Goal: Transaction & Acquisition: Purchase product/service

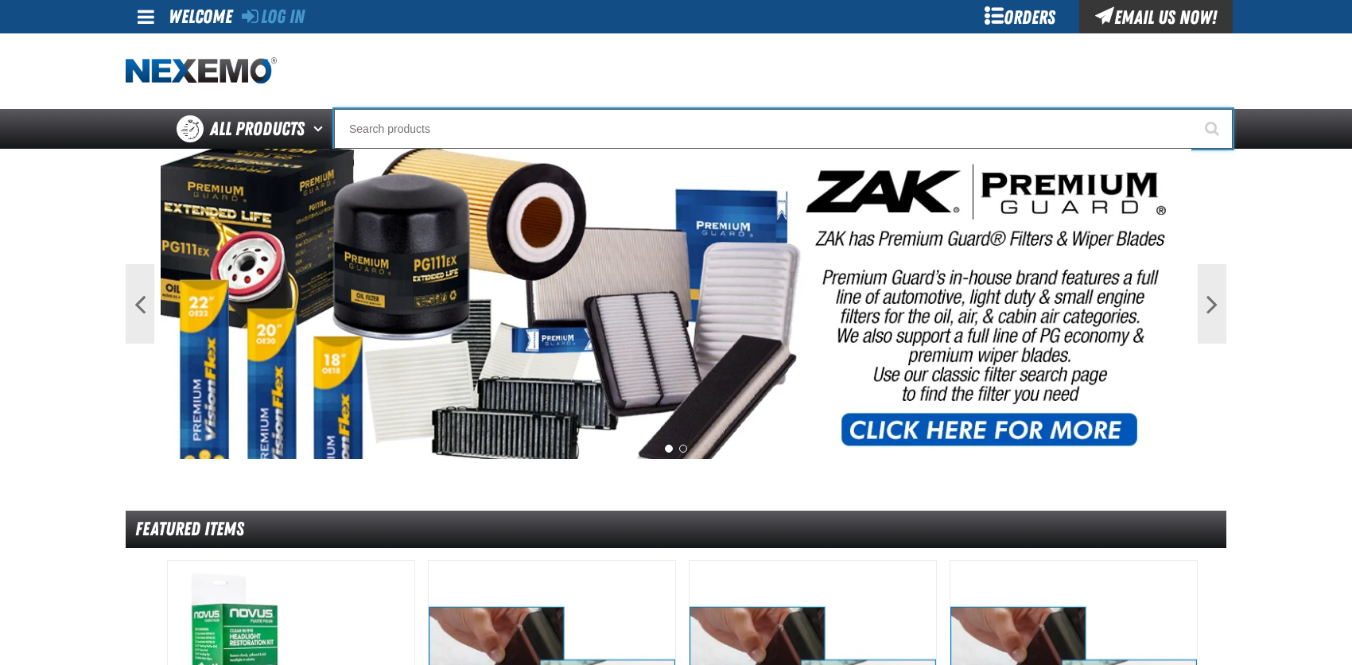
click at [389, 126] on input "Search" at bounding box center [783, 129] width 899 height 40
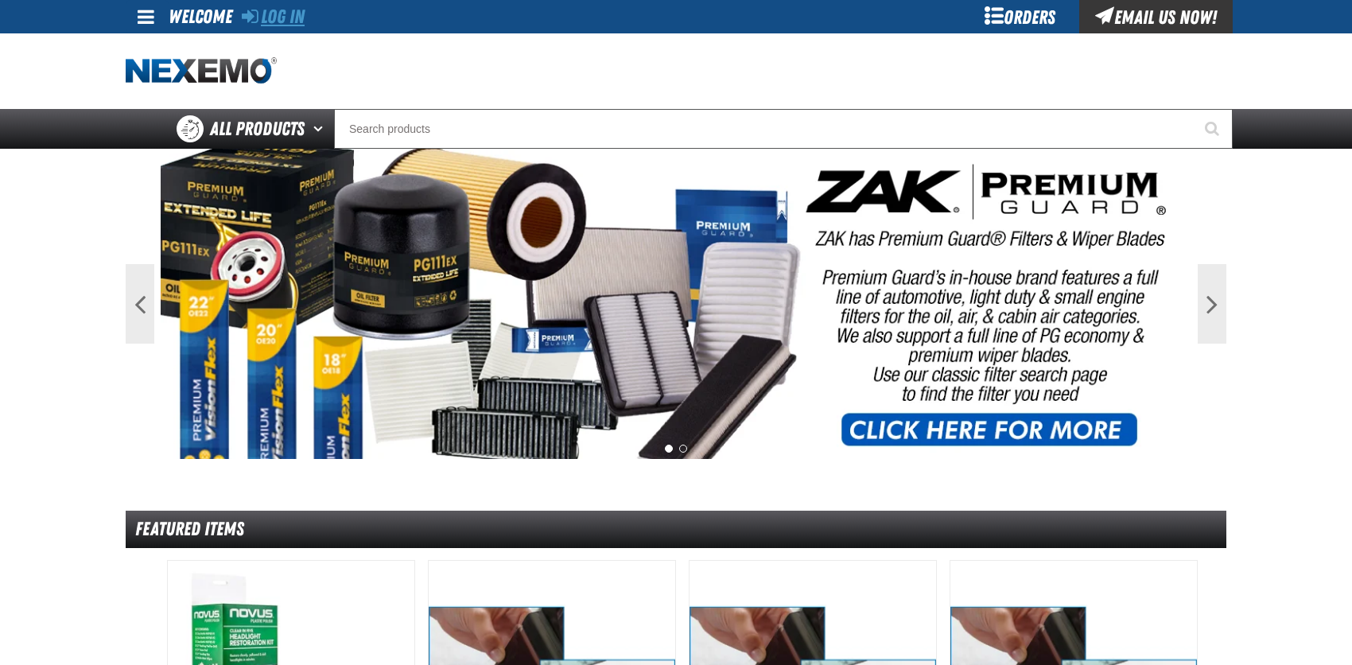
click at [297, 10] on link "Log In" at bounding box center [273, 17] width 63 height 22
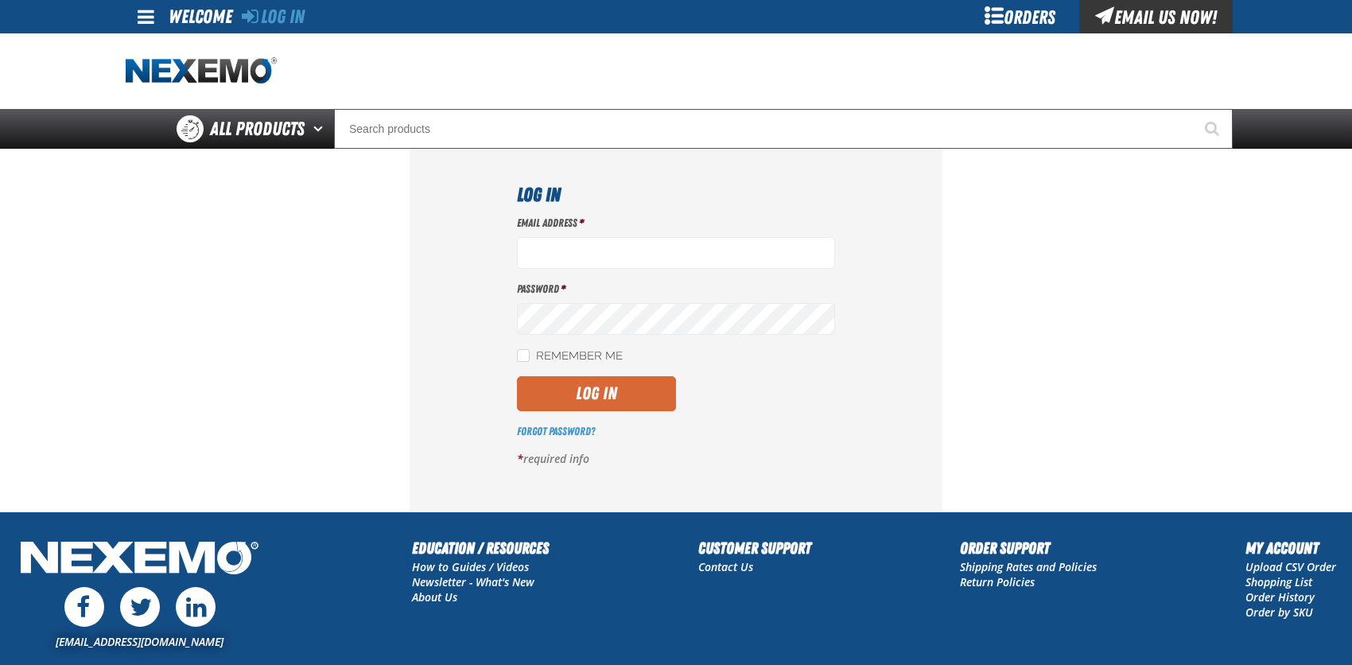
type input "[EMAIL_ADDRESS][DOMAIN_NAME]"
click at [635, 388] on button "Log In" at bounding box center [596, 393] width 159 height 35
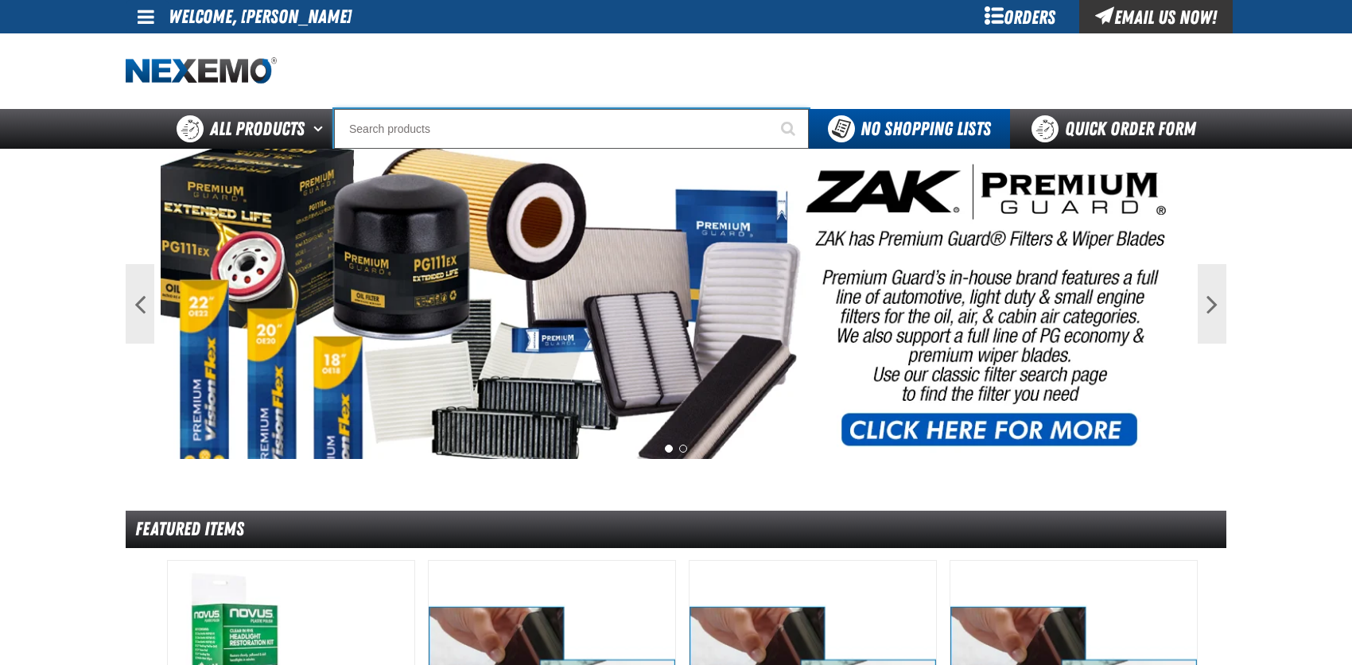
click at [371, 130] on input "Search" at bounding box center [571, 129] width 475 height 40
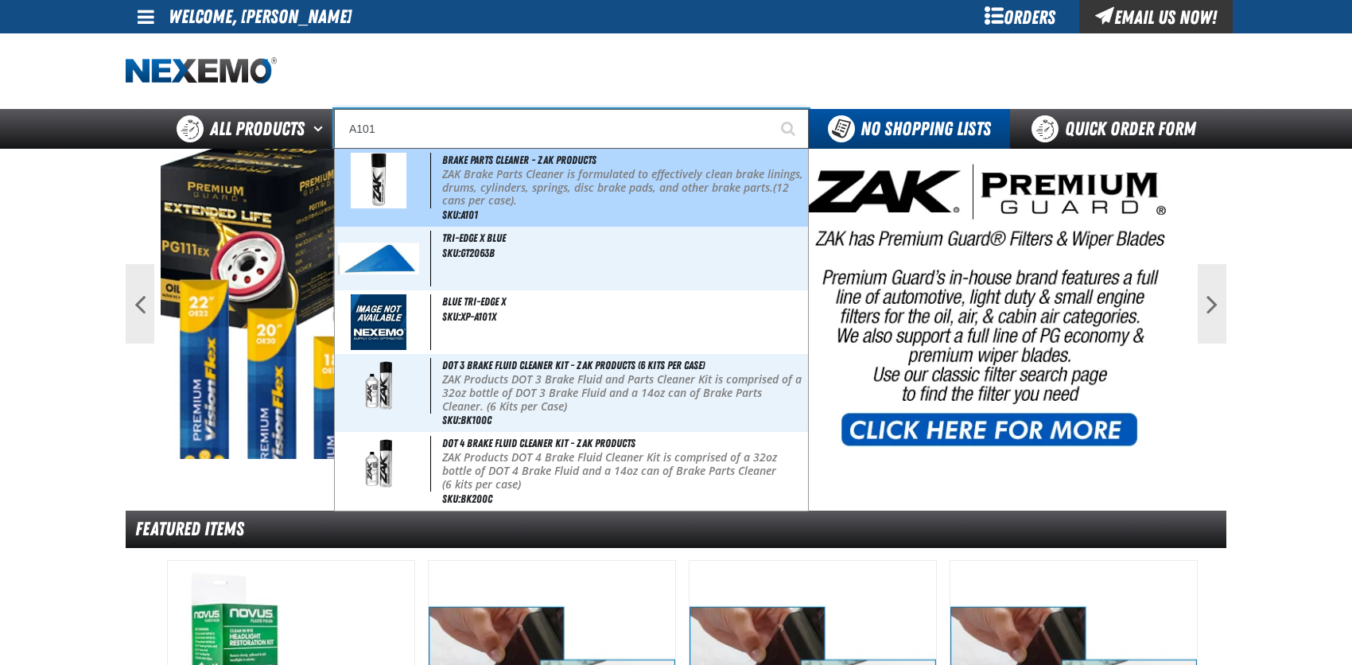
click at [387, 169] on img at bounding box center [379, 181] width 56 height 56
type input "Brake Parts Cleaner - ZAK Products"
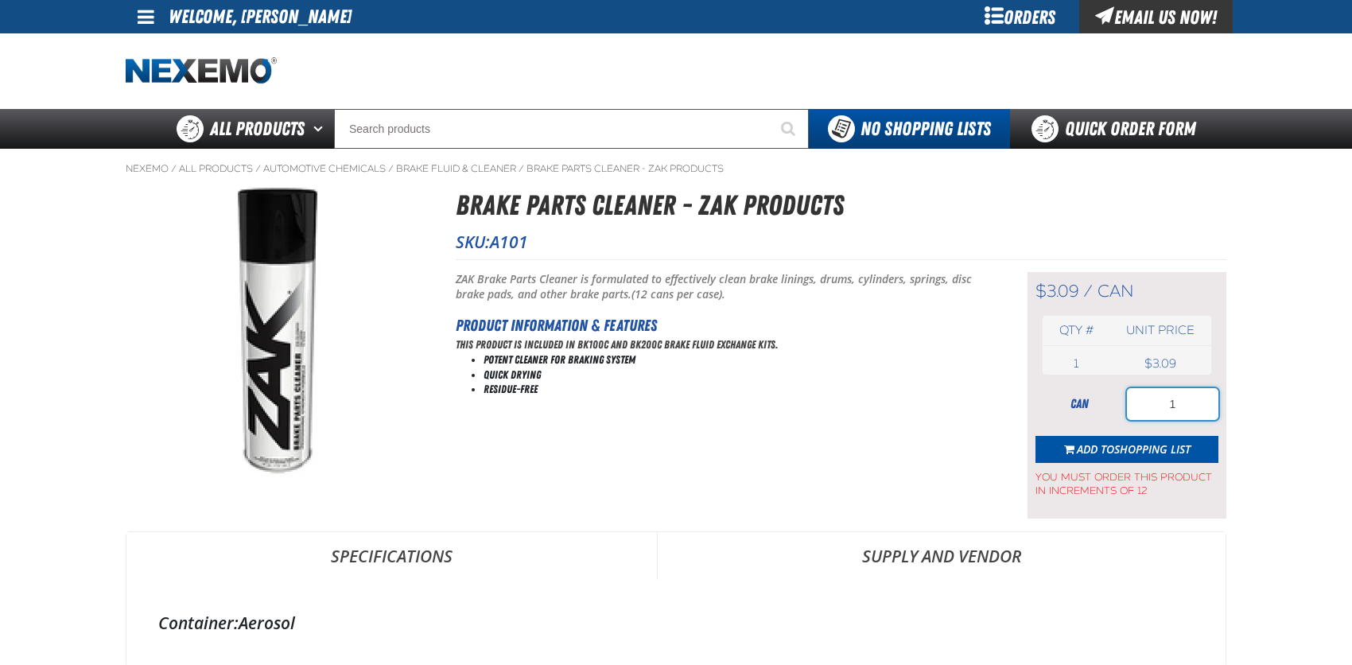
drag, startPoint x: 1165, startPoint y: 405, endPoint x: 1182, endPoint y: 404, distance: 16.7
click at [1182, 404] on input "1" at bounding box center [1172, 404] width 91 height 32
type input "36"
click at [1148, 441] on span "Shopping List" at bounding box center [1152, 448] width 76 height 15
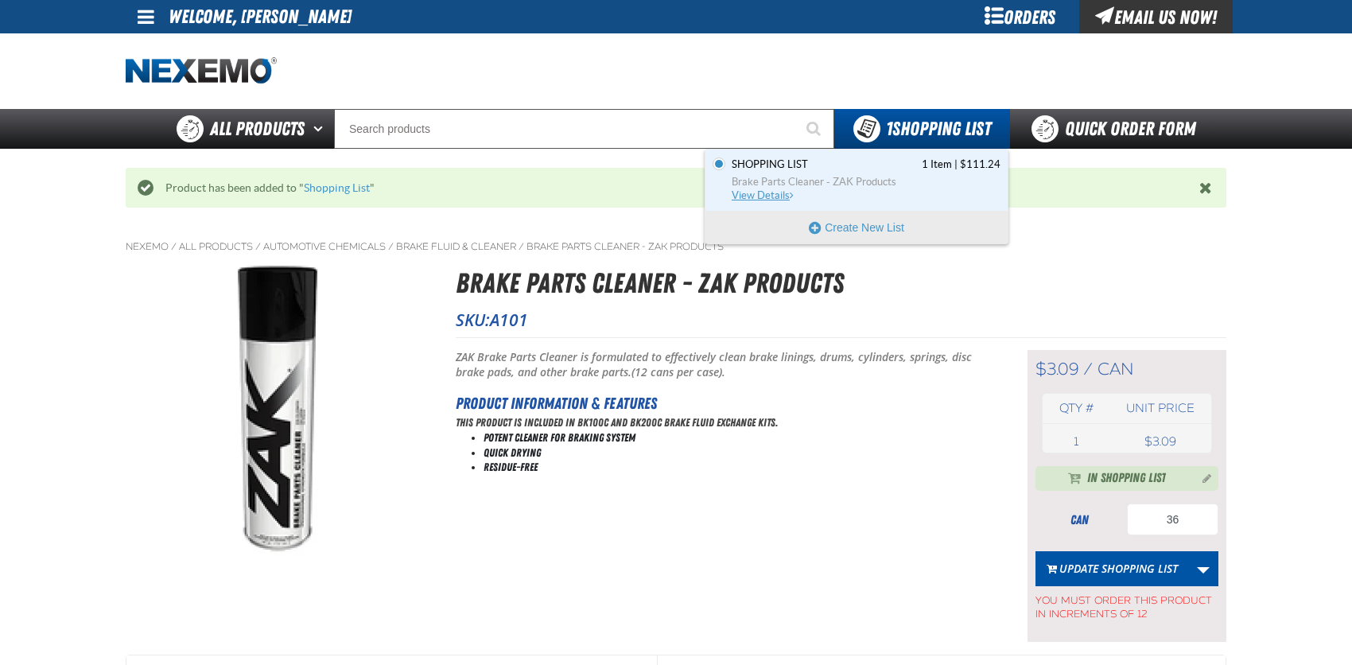
click at [789, 192] on span "View Details" at bounding box center [764, 195] width 64 height 12
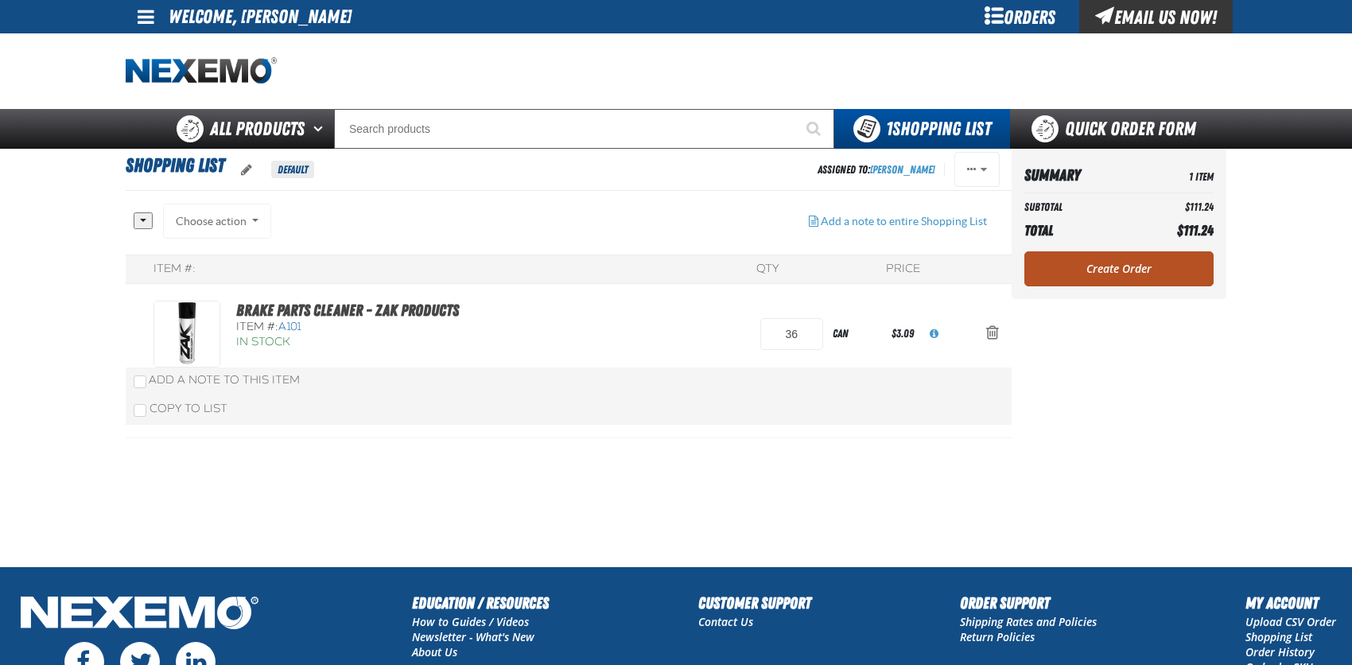
click at [1161, 264] on link "Create Order" at bounding box center [1118, 268] width 189 height 35
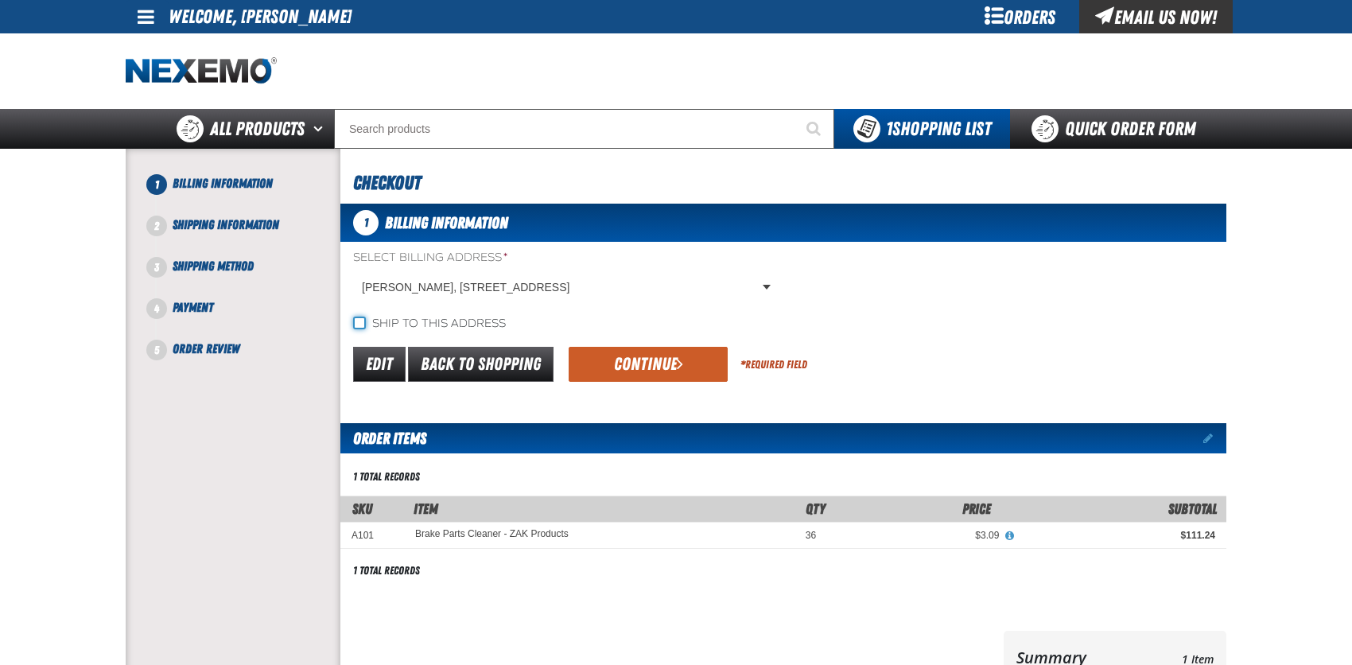
click at [364, 318] on input "Ship to this address" at bounding box center [359, 323] width 13 height 13
checkbox input "true"
click at [533, 287] on body "Skip to Main Content Staging Site 5.1 Upgrade Site My Account My Account Suppor…" at bounding box center [676, 524] width 1352 height 1049
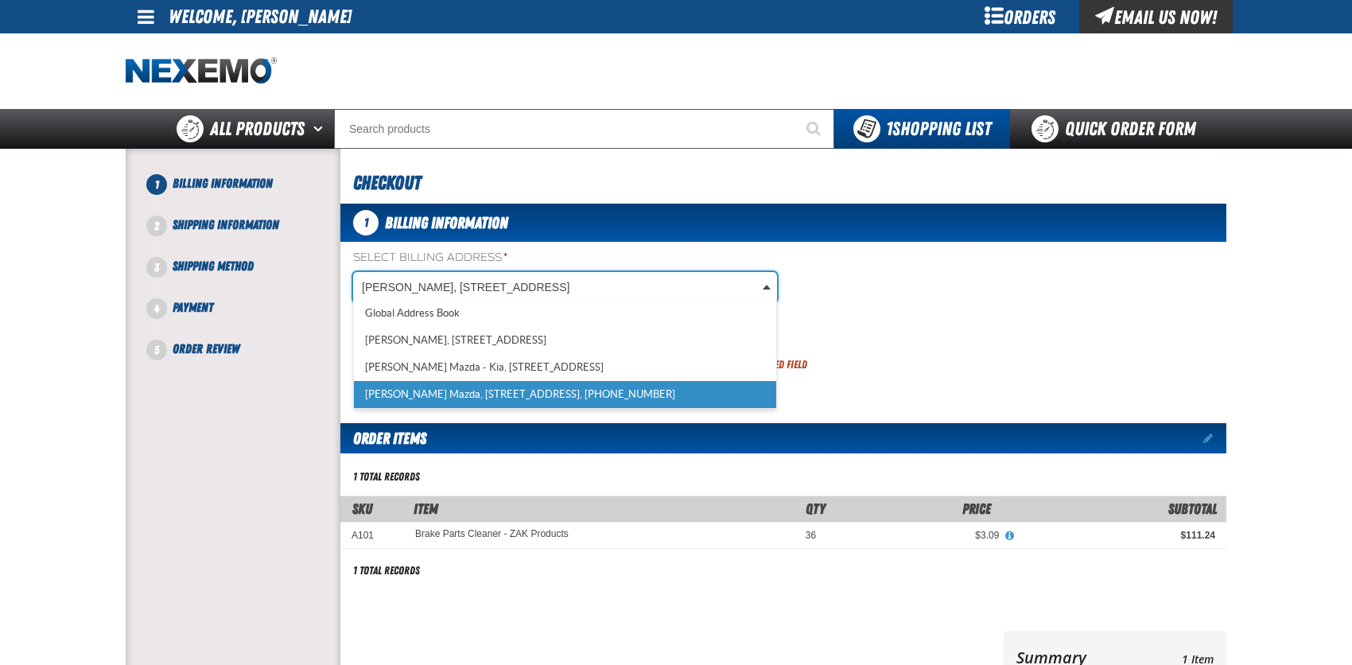
scroll to position [0, 6]
select select "a_318"
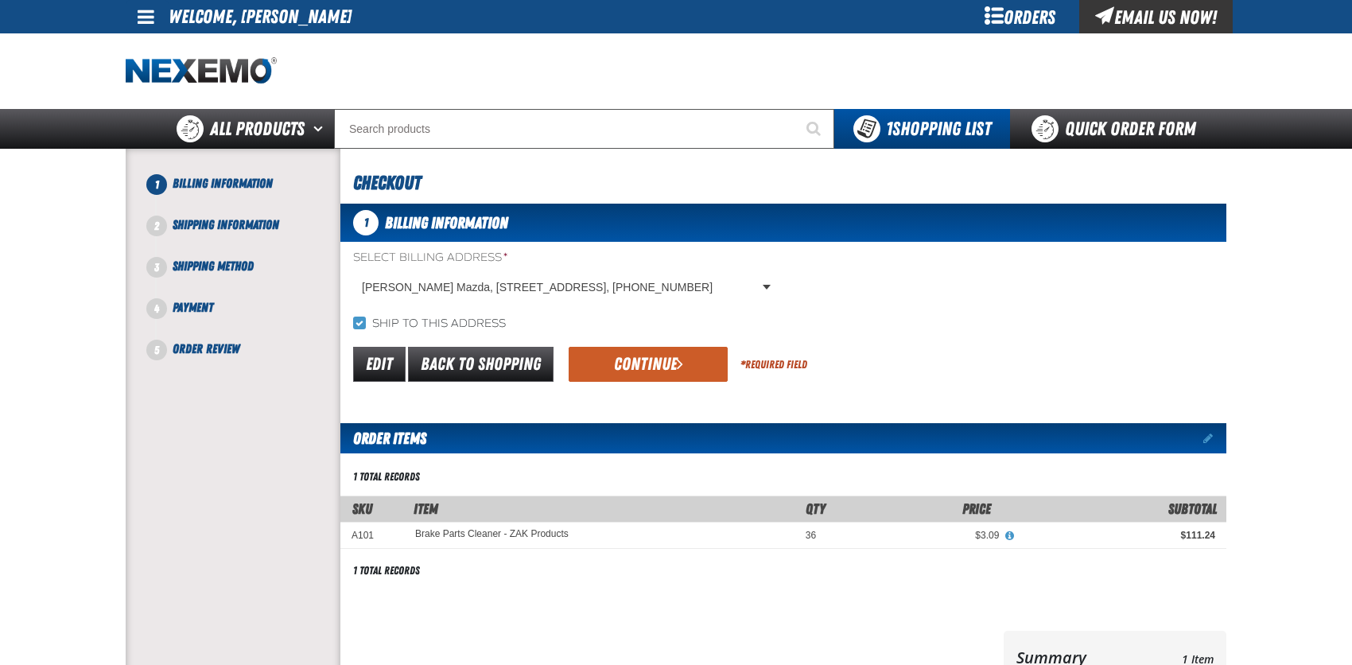
click at [613, 325] on div "Ship to this address" at bounding box center [783, 323] width 886 height 17
click at [631, 360] on button "Continue" at bounding box center [648, 364] width 159 height 35
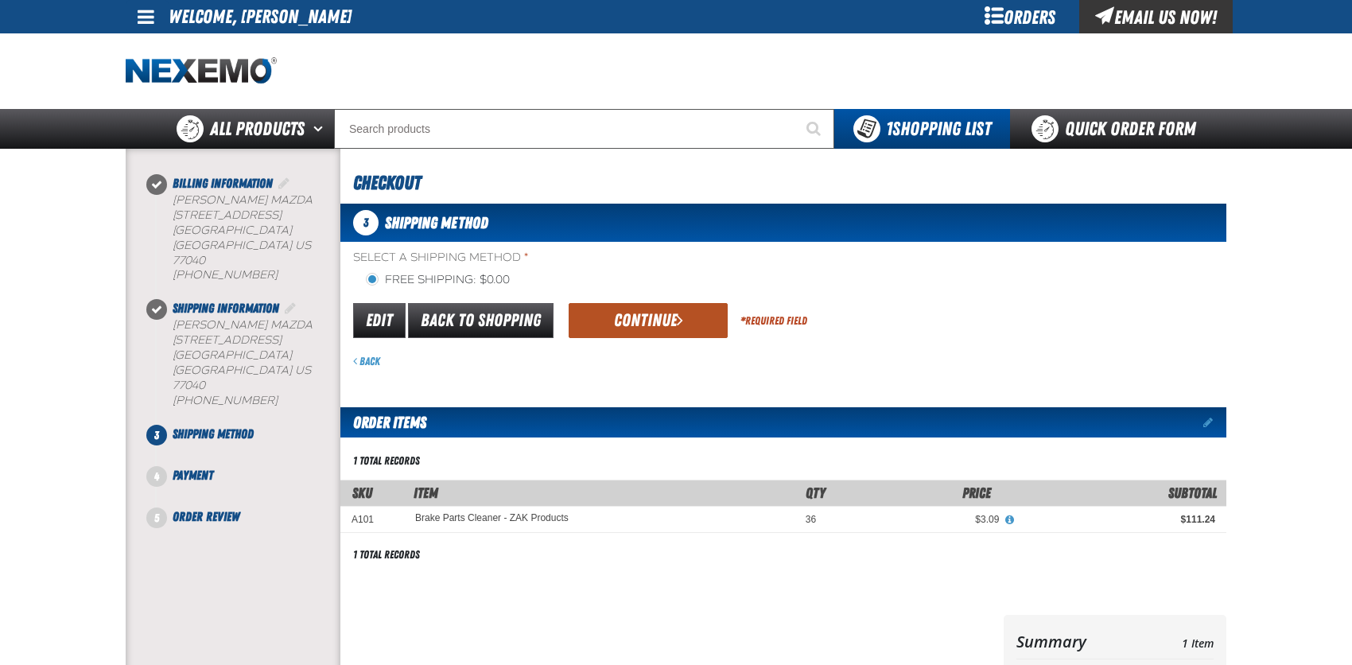
click at [627, 313] on button "Continue" at bounding box center [648, 320] width 159 height 35
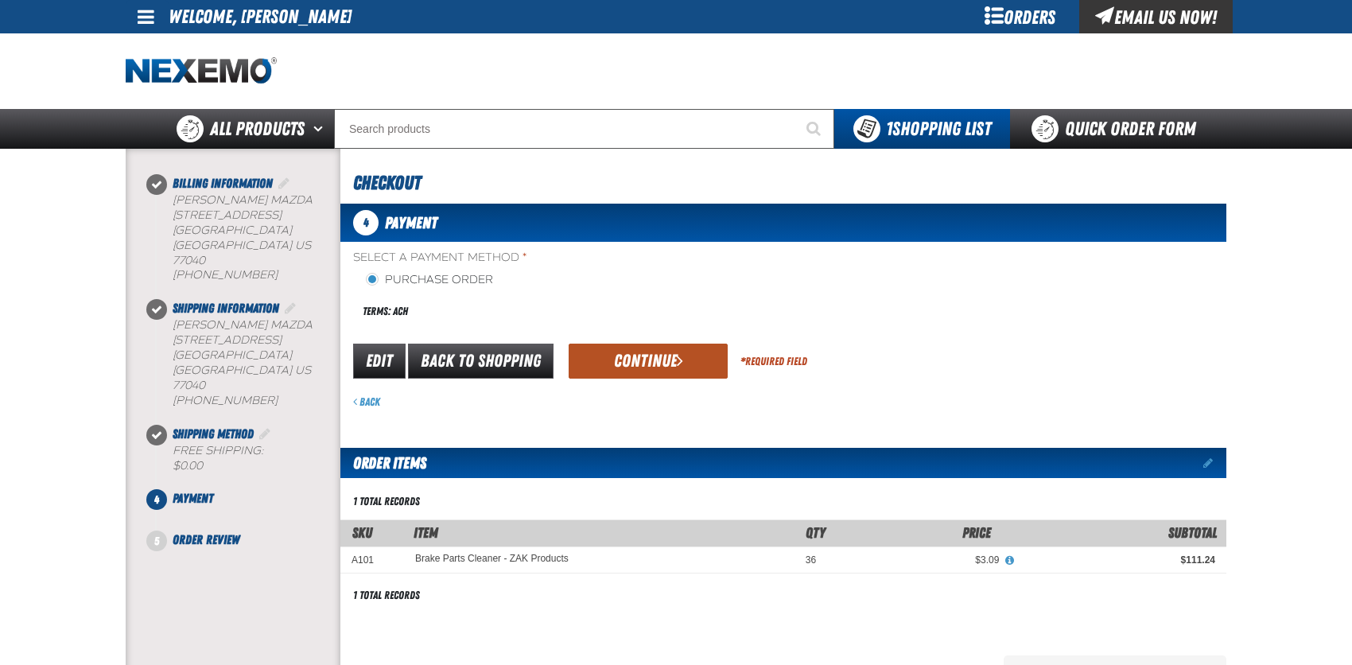
click at [662, 359] on button "Continue" at bounding box center [648, 361] width 159 height 35
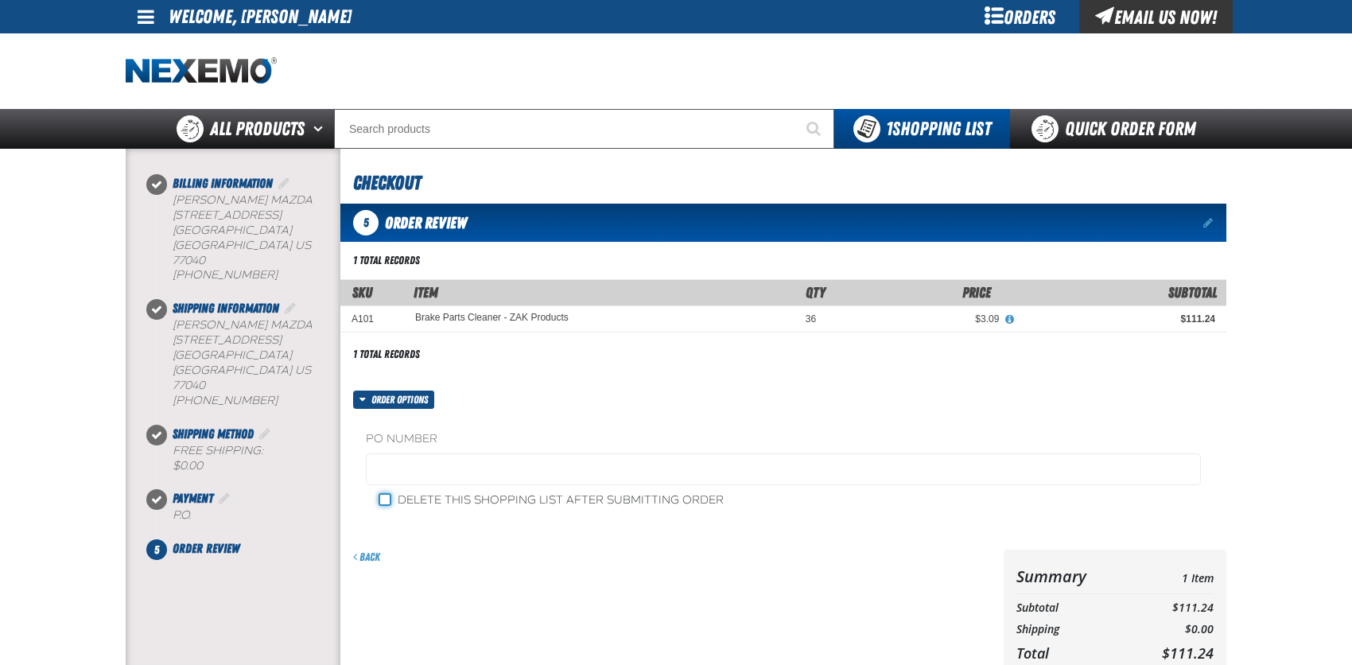
click at [385, 503] on input "Delete this shopping list after submitting order" at bounding box center [385, 499] width 13 height 13
checkbox input "true"
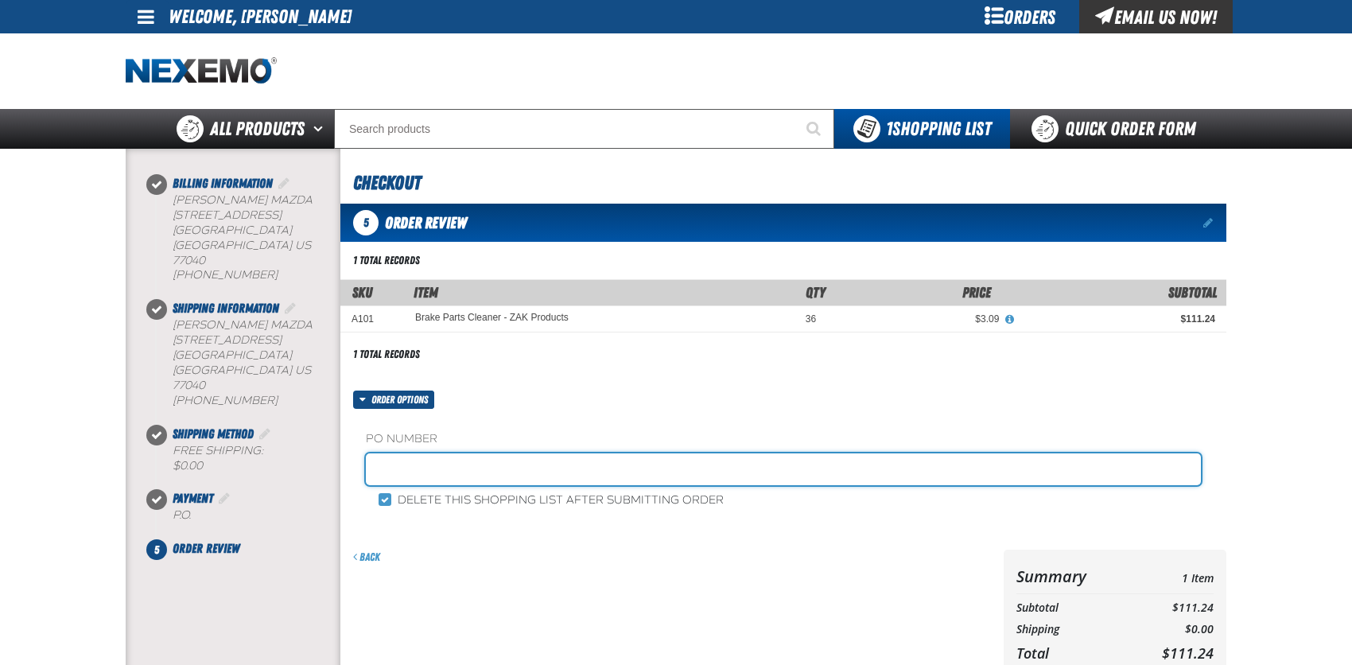
click at [385, 465] on input "text" at bounding box center [783, 469] width 835 height 32
type input "MAZDA SERVICE"
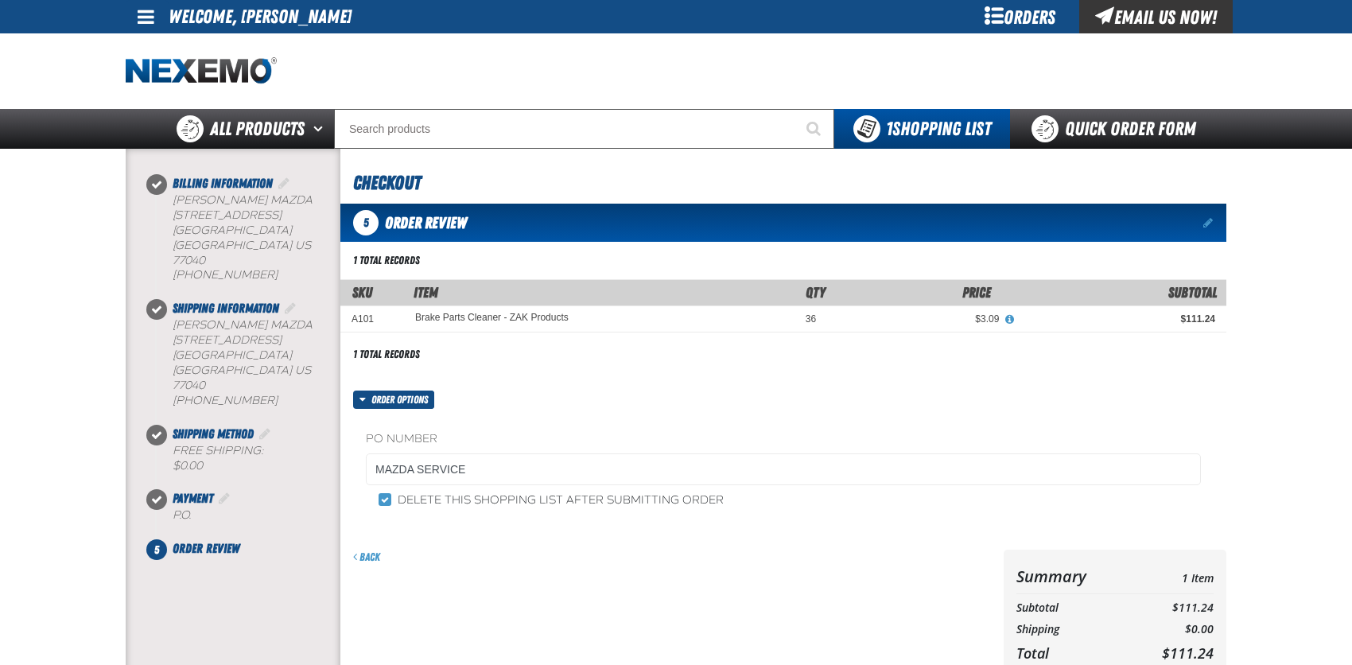
click at [588, 493] on div "Delete this shopping list after submitting order" at bounding box center [783, 500] width 835 height 17
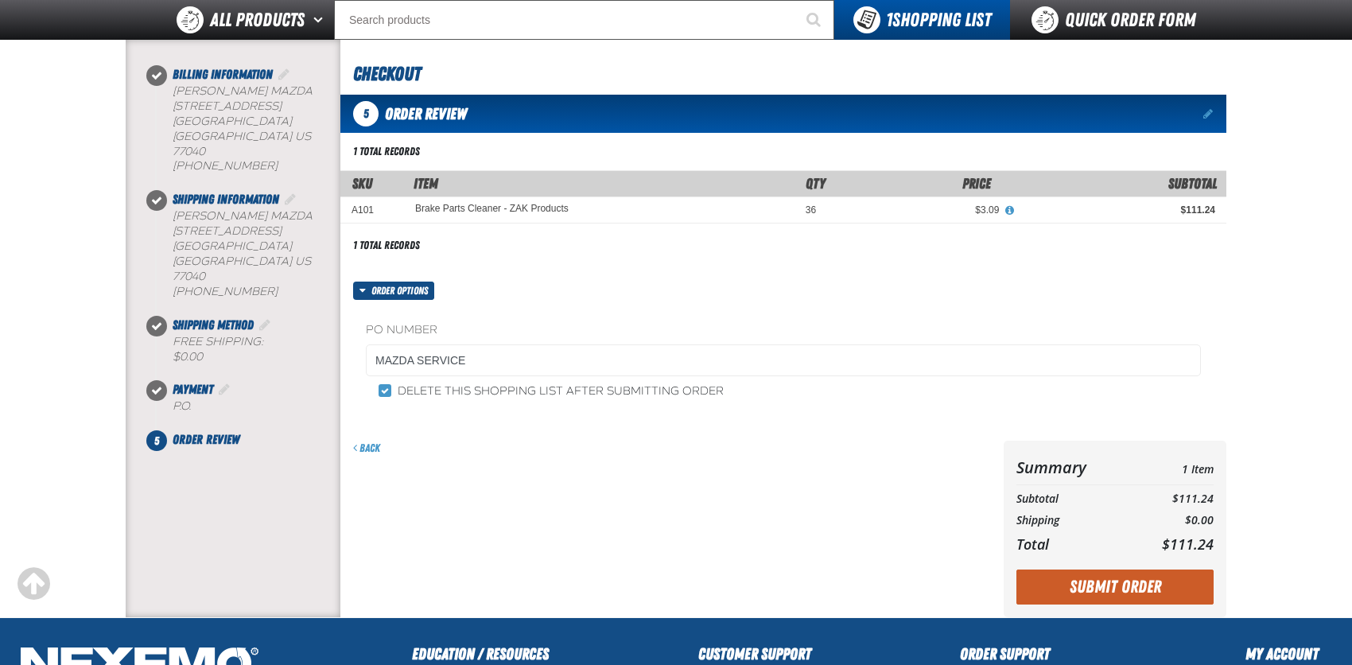
scroll to position [159, 0]
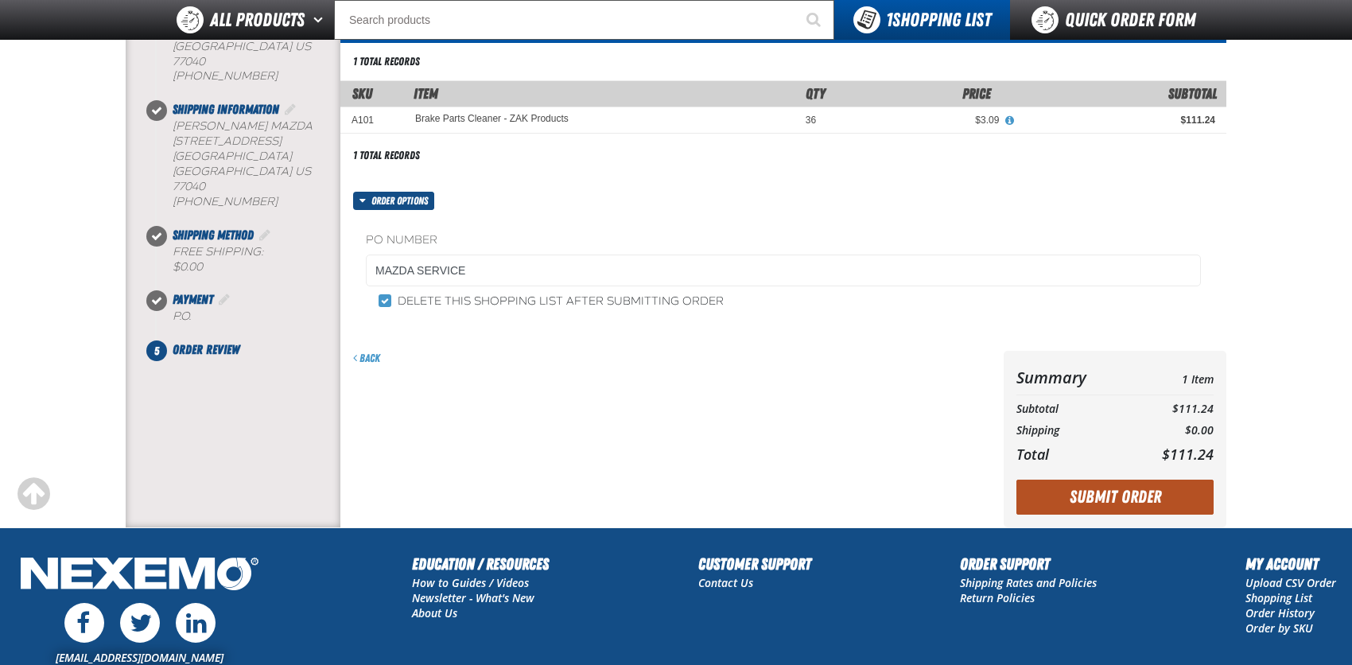
click at [1055, 498] on button "Submit Order" at bounding box center [1114, 497] width 197 height 35
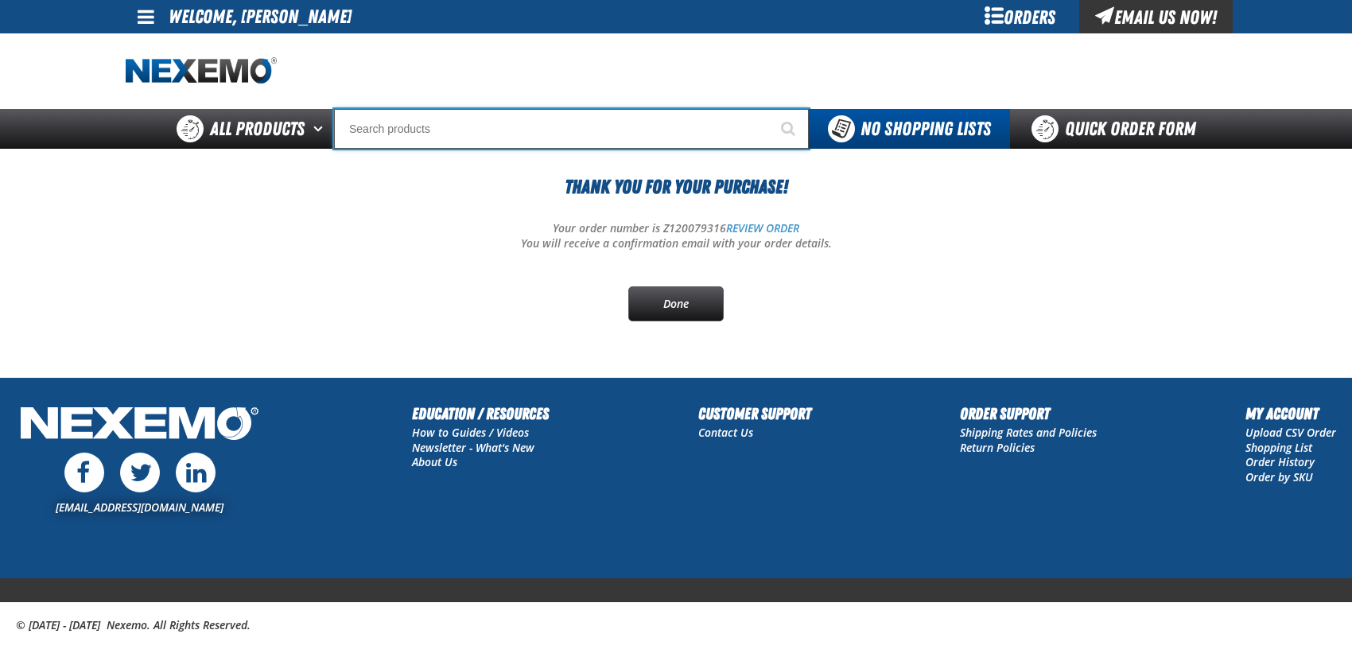
click at [371, 123] on input "Search" at bounding box center [571, 129] width 475 height 40
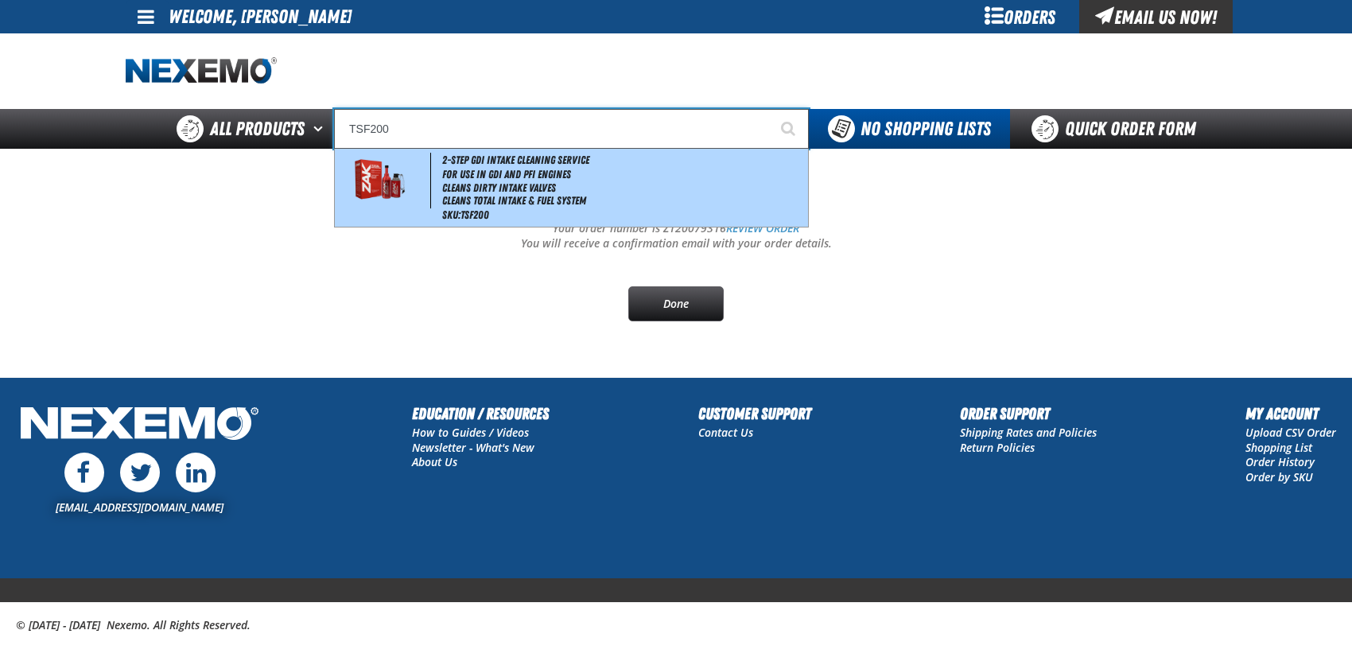
click at [390, 161] on img at bounding box center [379, 181] width 72 height 56
type input "2-Step GDI Intake Cleaning Service"
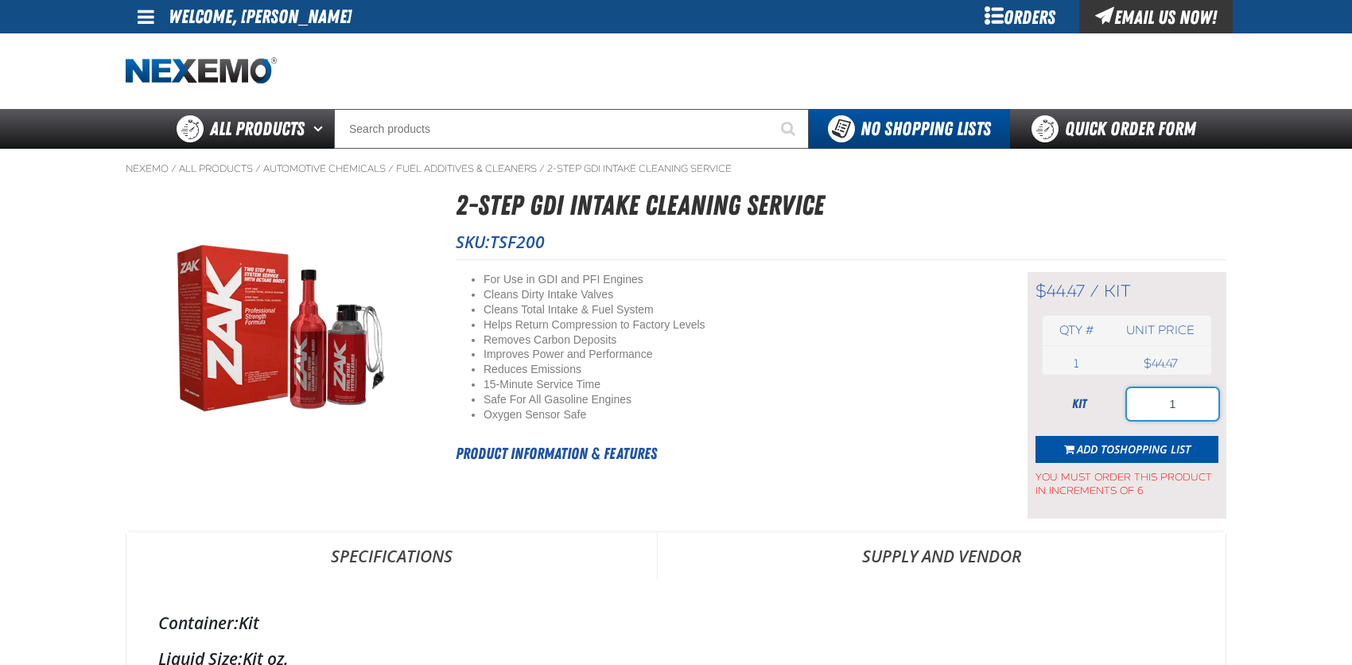
drag, startPoint x: 1167, startPoint y: 405, endPoint x: 1187, endPoint y: 405, distance: 19.9
click at [1187, 405] on input "1" at bounding box center [1172, 404] width 91 height 32
type input "18"
click at [1137, 451] on span "Shopping List" at bounding box center [1152, 448] width 76 height 15
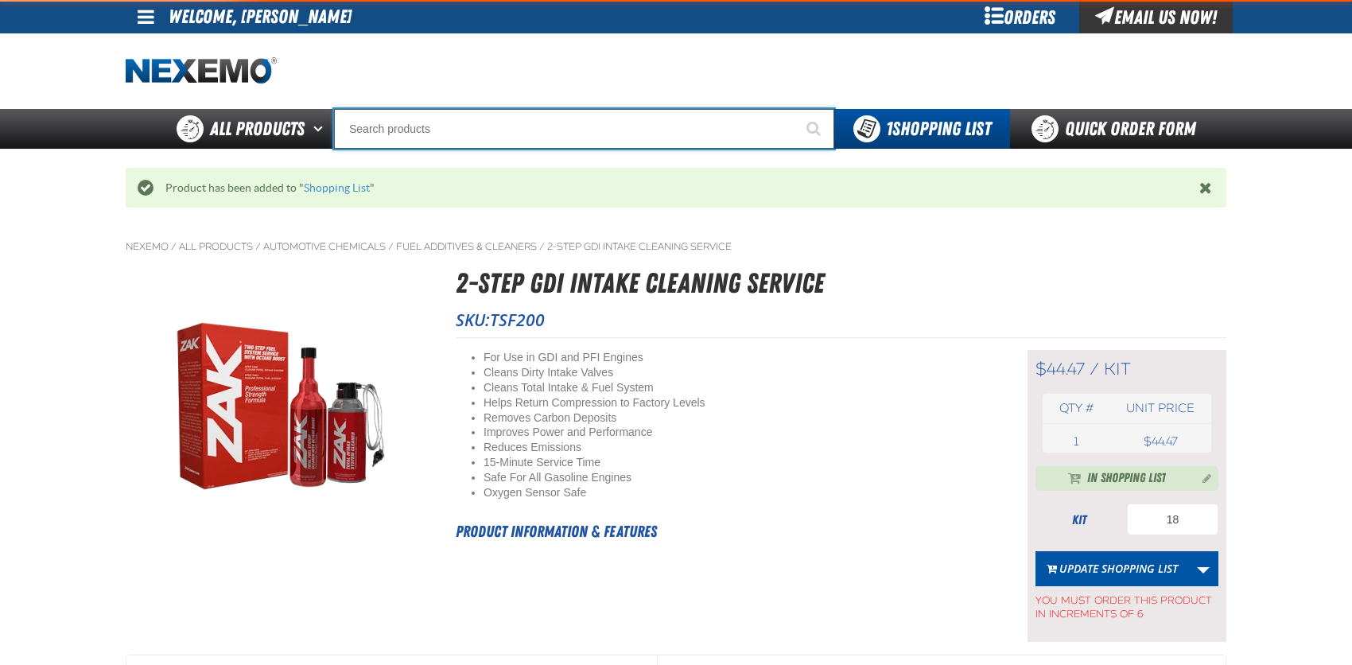
click at [378, 133] on input "Search" at bounding box center [584, 129] width 500 height 40
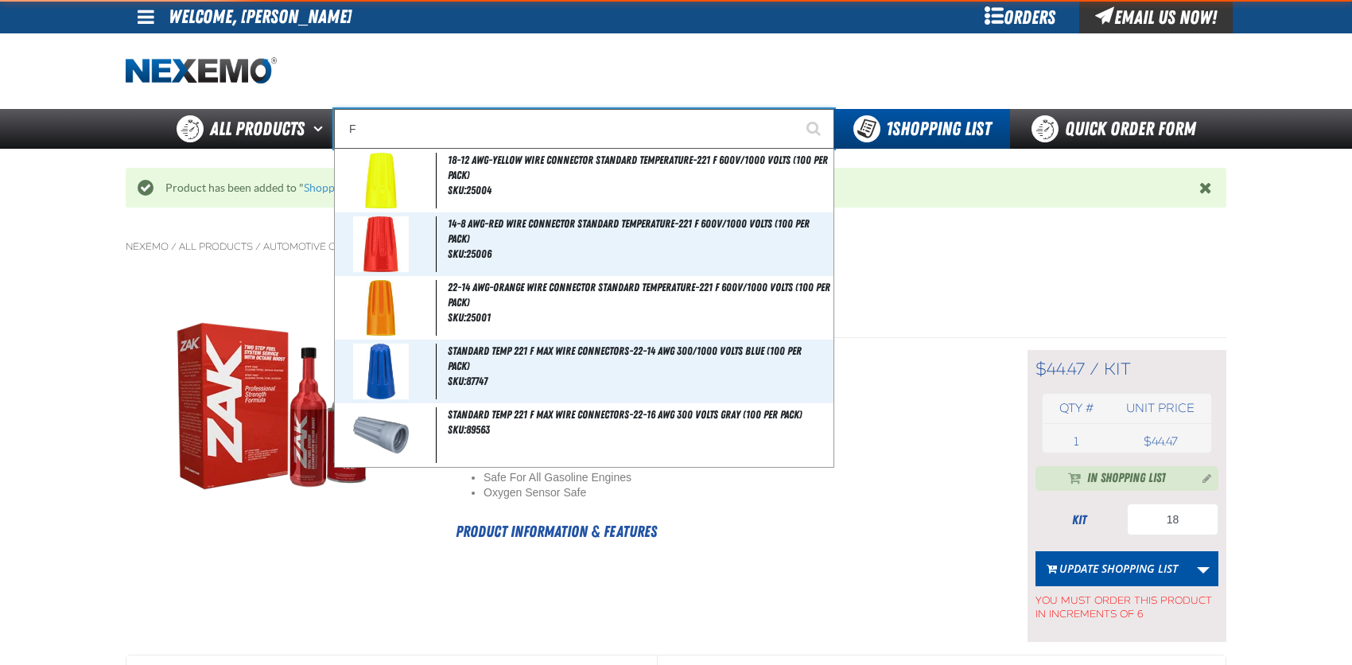
type input "FI"
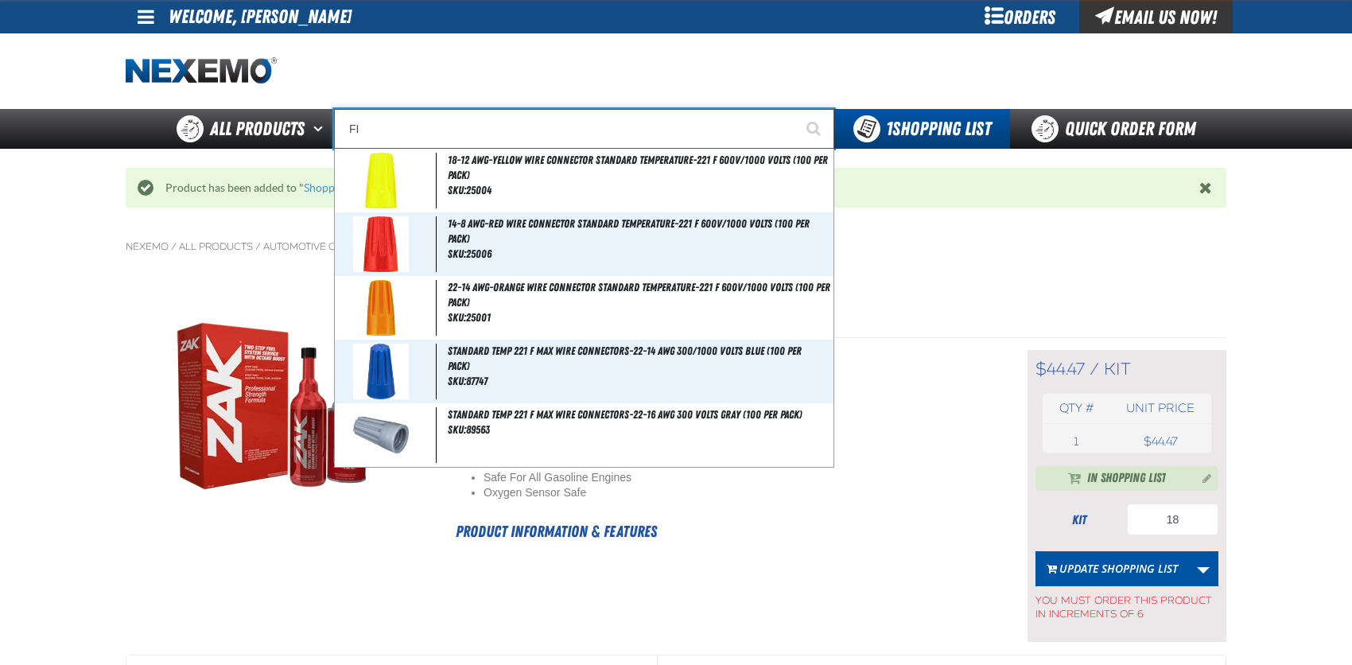
type input "FIAT"
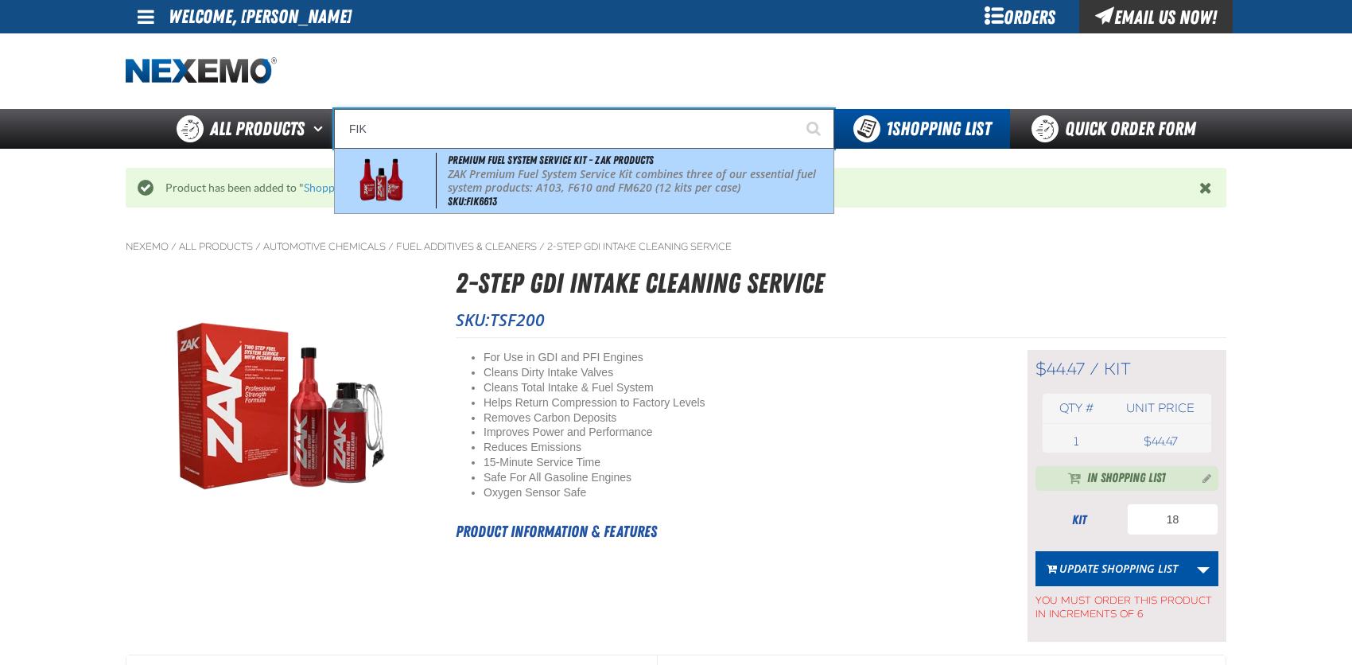
click at [384, 183] on img at bounding box center [381, 181] width 72 height 56
type input "Premium Fuel System Service Kit - ZAK Products"
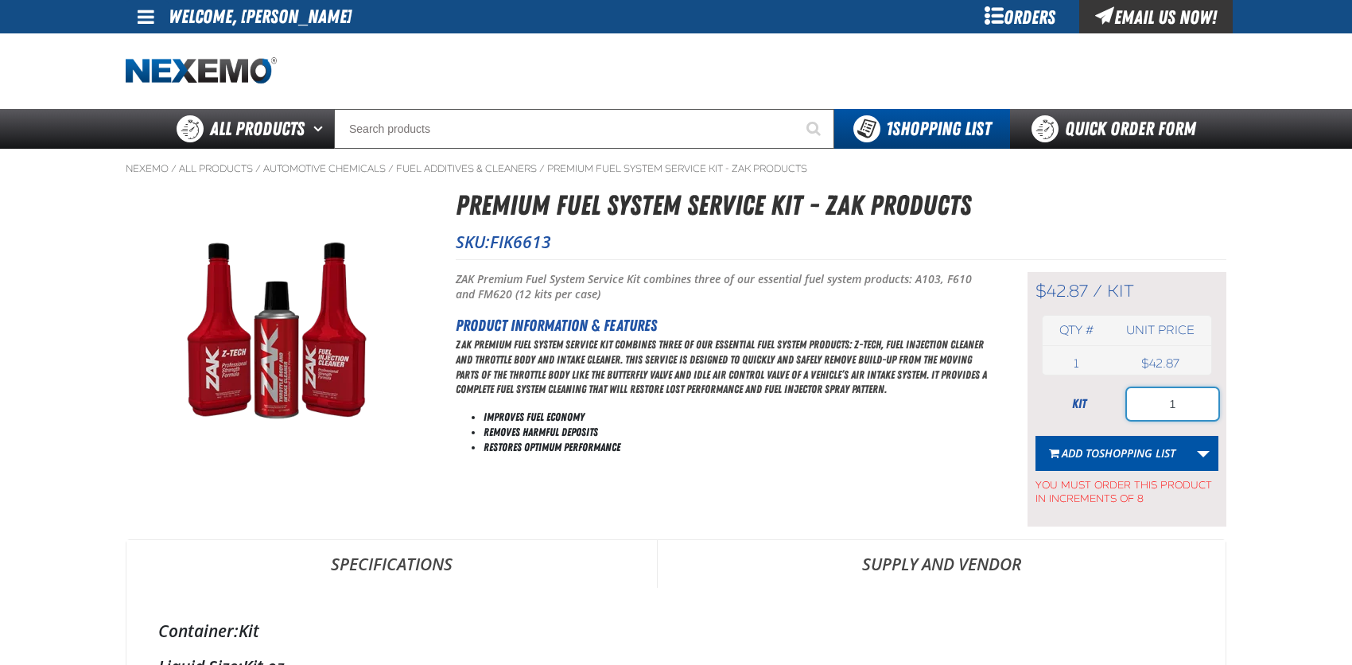
drag, startPoint x: 1158, startPoint y: 397, endPoint x: 1179, endPoint y: 398, distance: 21.5
click at [1179, 398] on input "1" at bounding box center [1172, 404] width 91 height 32
type input "8"
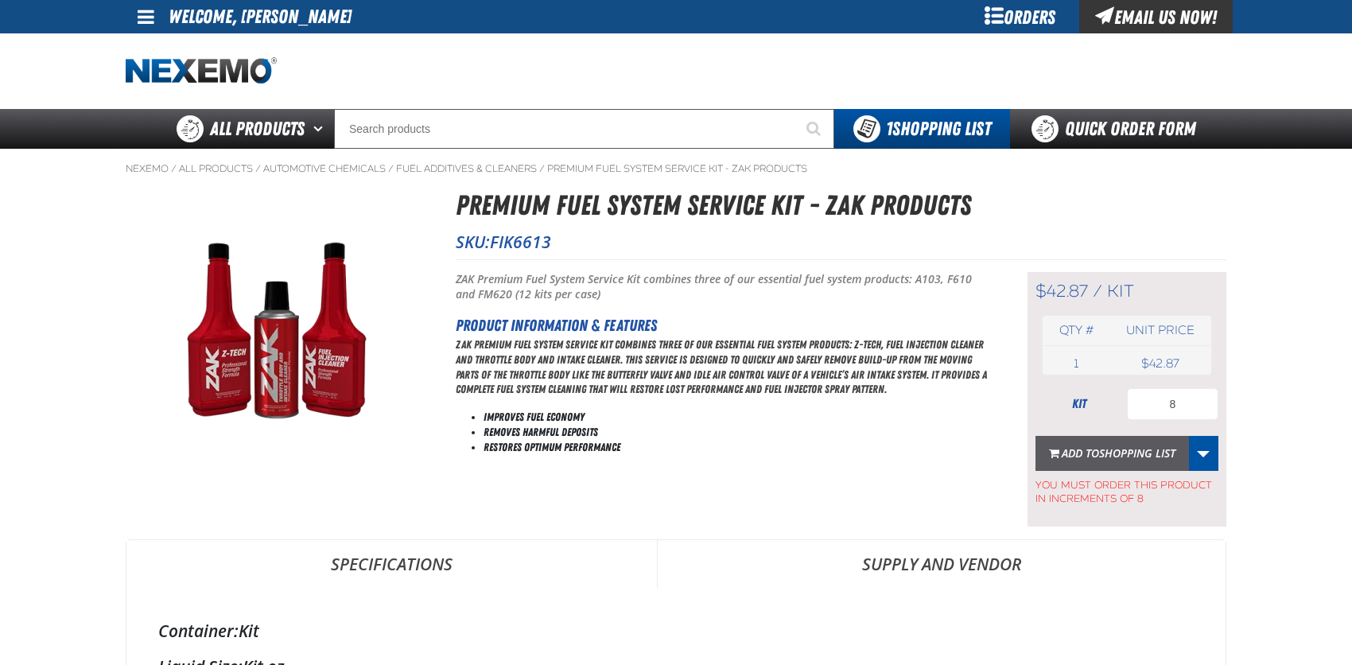
click at [1170, 448] on span "Shopping List" at bounding box center [1137, 452] width 76 height 15
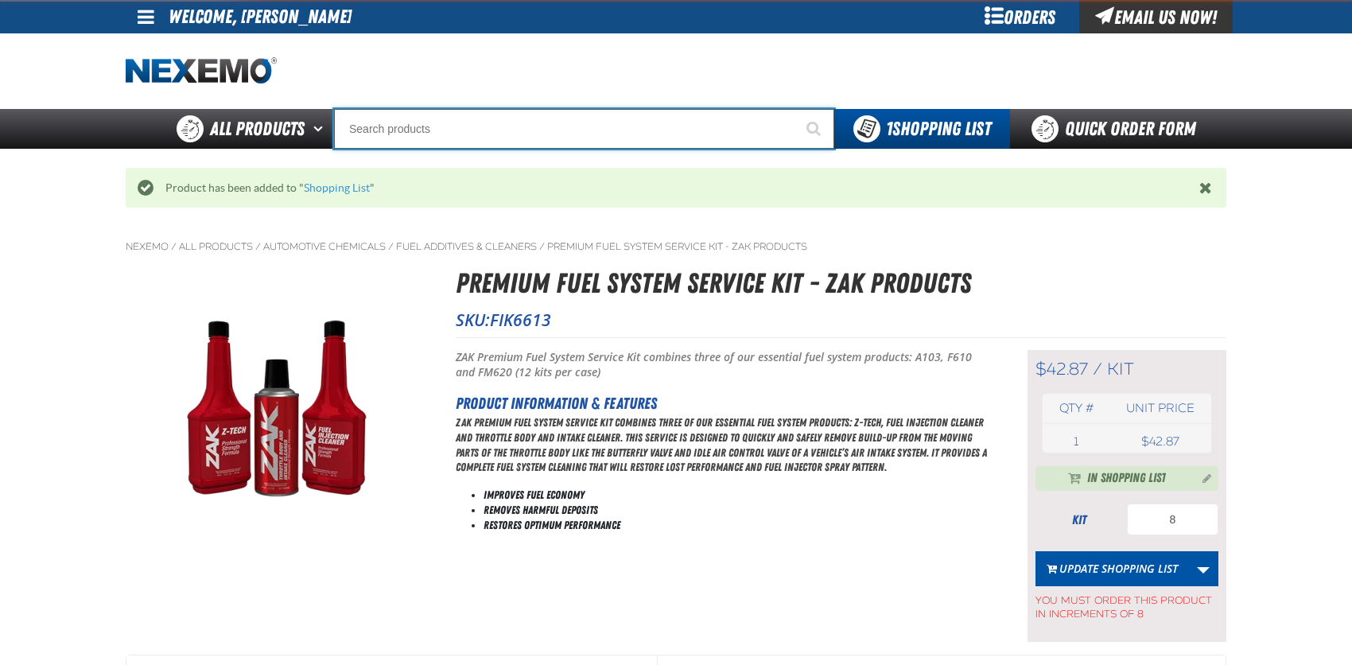
click at [363, 116] on input "Search" at bounding box center [584, 129] width 500 height 40
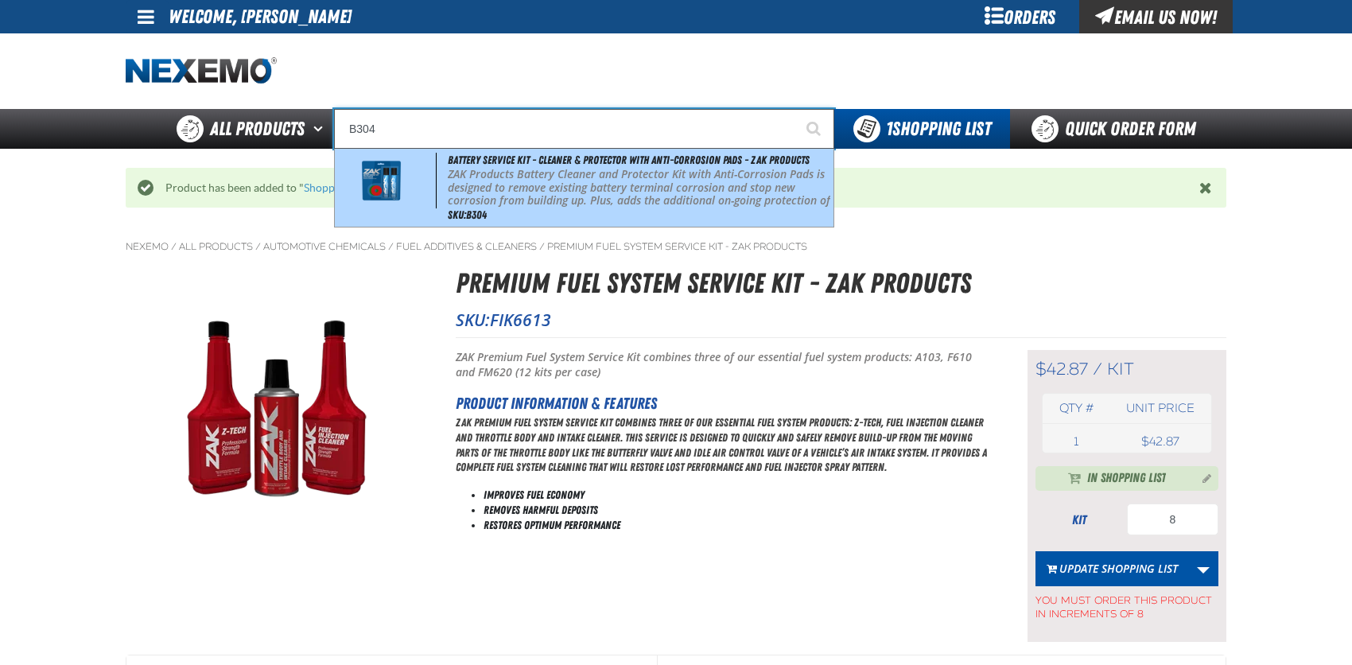
click at [386, 183] on img at bounding box center [381, 181] width 72 height 56
type input "Battery Service Kit - Cleaner & Protector with Anti-Corrosion Pads - ZAK Produc…"
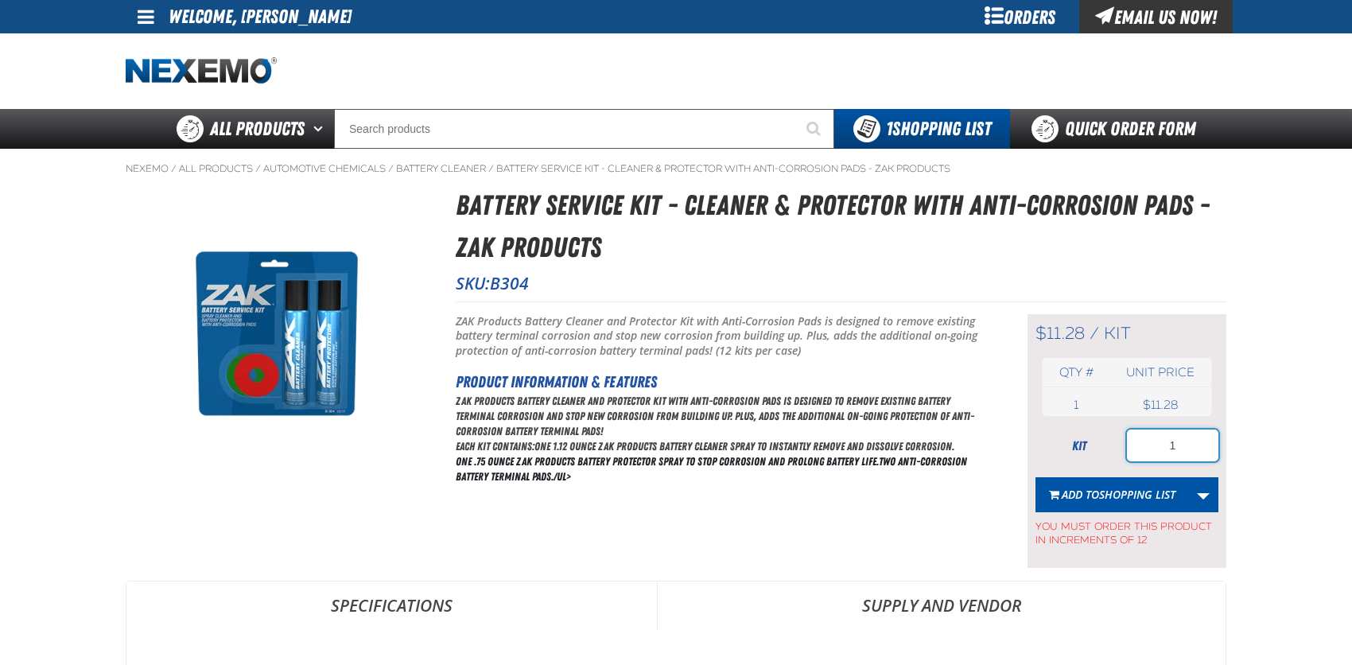
click at [1175, 441] on input "1" at bounding box center [1172, 445] width 91 height 32
type input "12"
click at [1153, 489] on span "Shopping List" at bounding box center [1137, 494] width 76 height 15
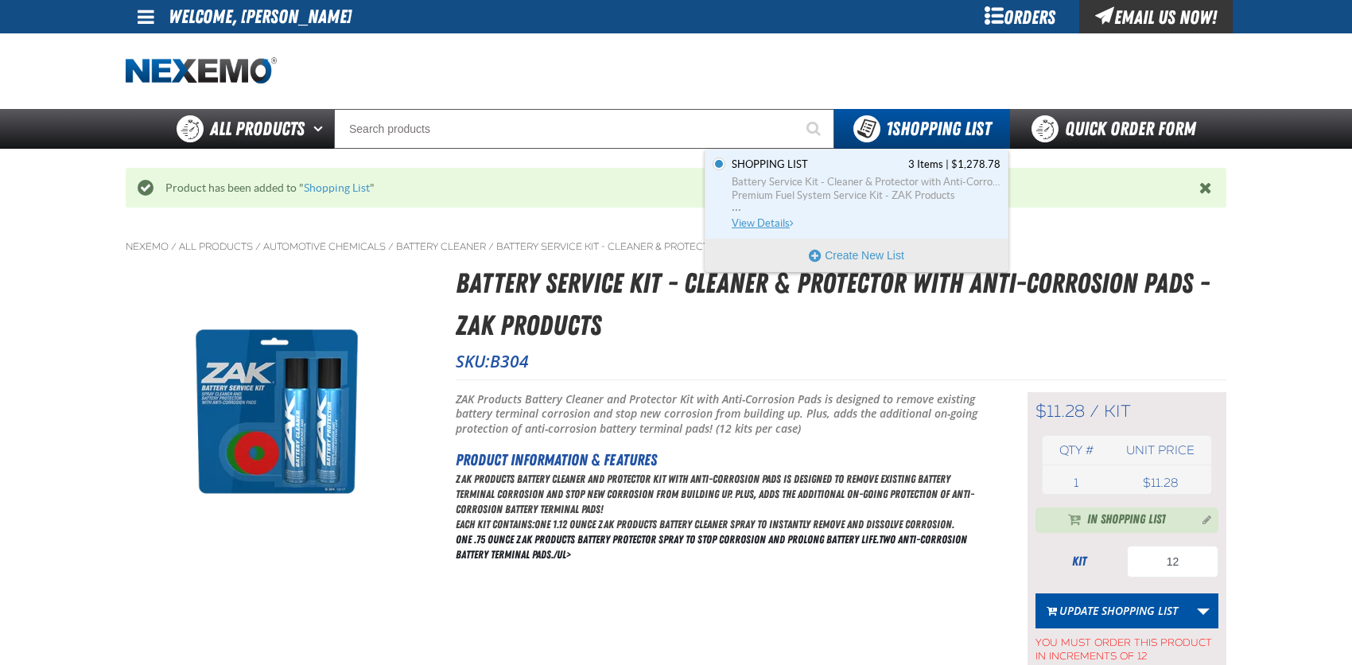
click at [762, 224] on span "View Details" at bounding box center [764, 223] width 64 height 12
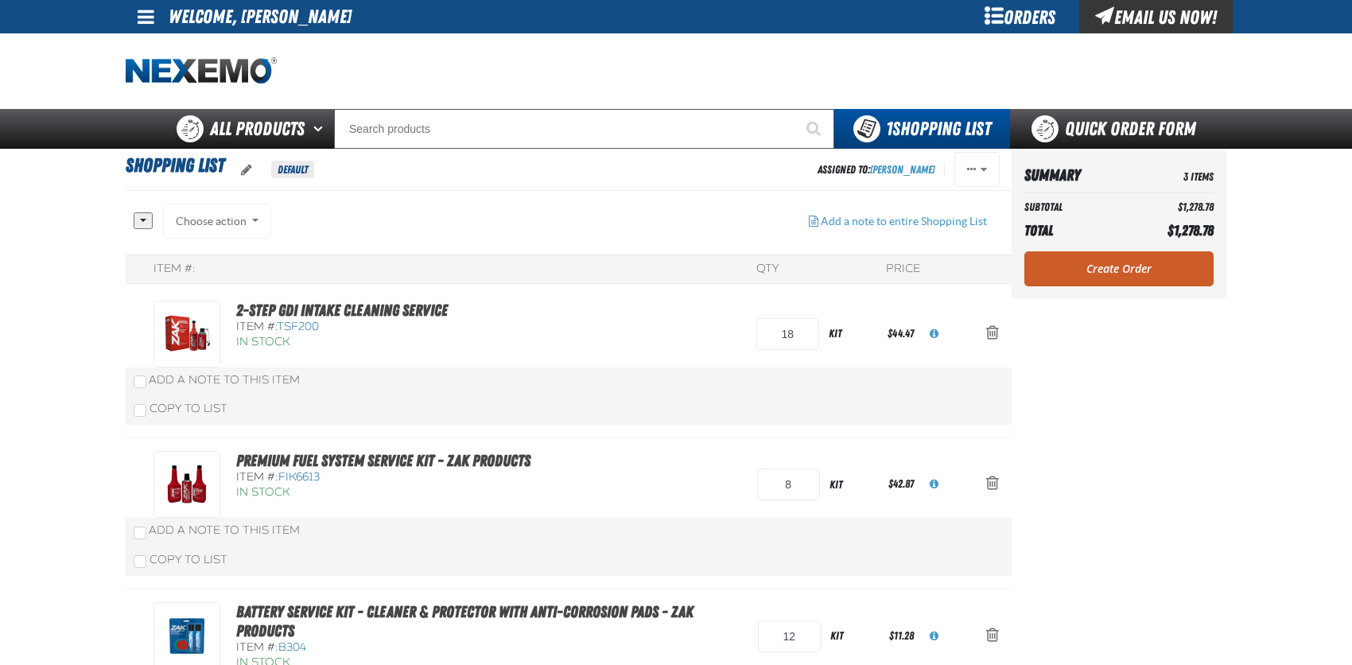
click at [242, 221] on div "Choose action Add to Shopping List1 Add to Shopping Cart Add to Shopping Cart A…" at bounding box center [217, 221] width 108 height 35
click at [1097, 268] on link "Create Order" at bounding box center [1118, 268] width 189 height 35
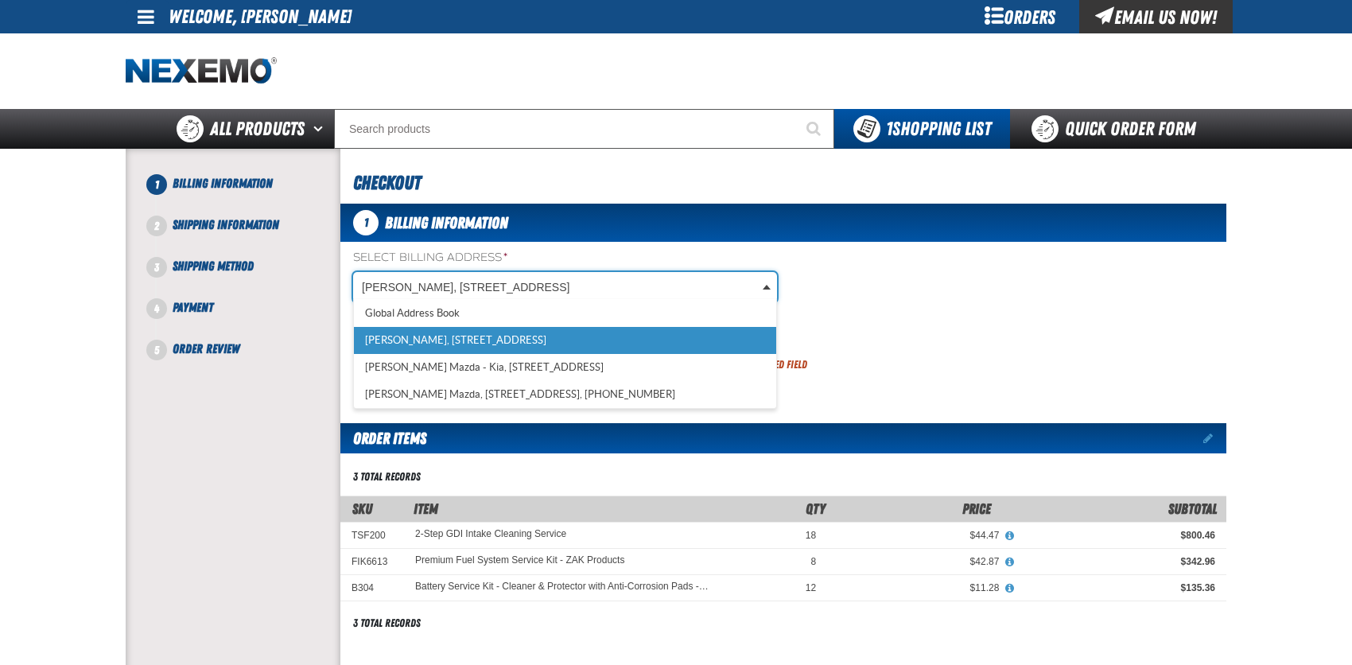
click at [585, 282] on body "Skip to Main Content Staging Site 5.1 Upgrade Site My Account My Account Suppor…" at bounding box center [676, 551] width 1352 height 1102
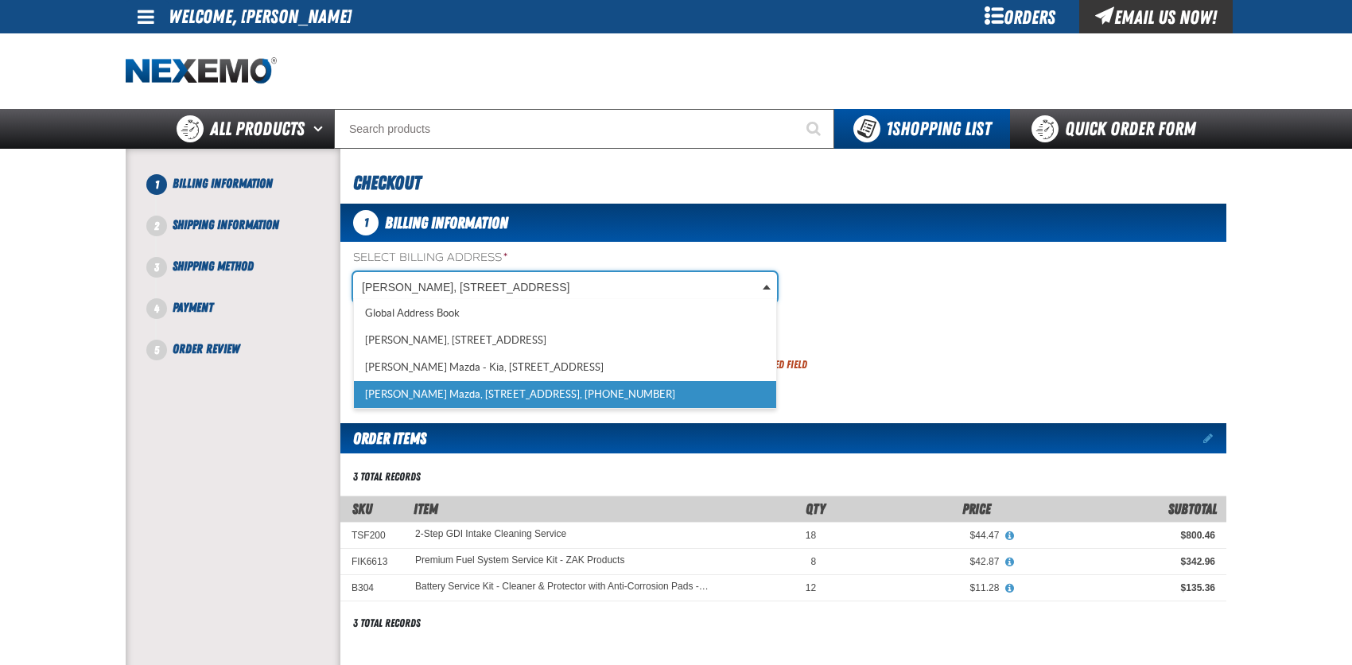
select select "a_318"
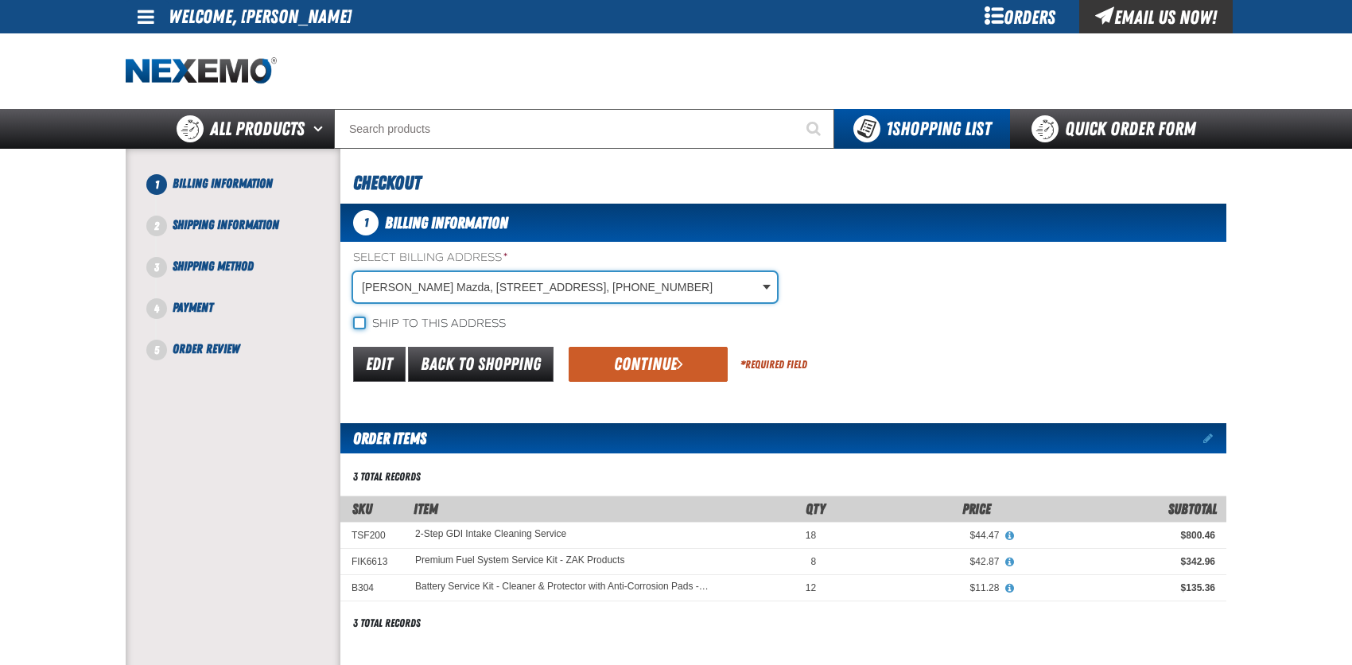
click at [365, 321] on input "Ship to this address" at bounding box center [359, 323] width 13 height 13
checkbox input "true"
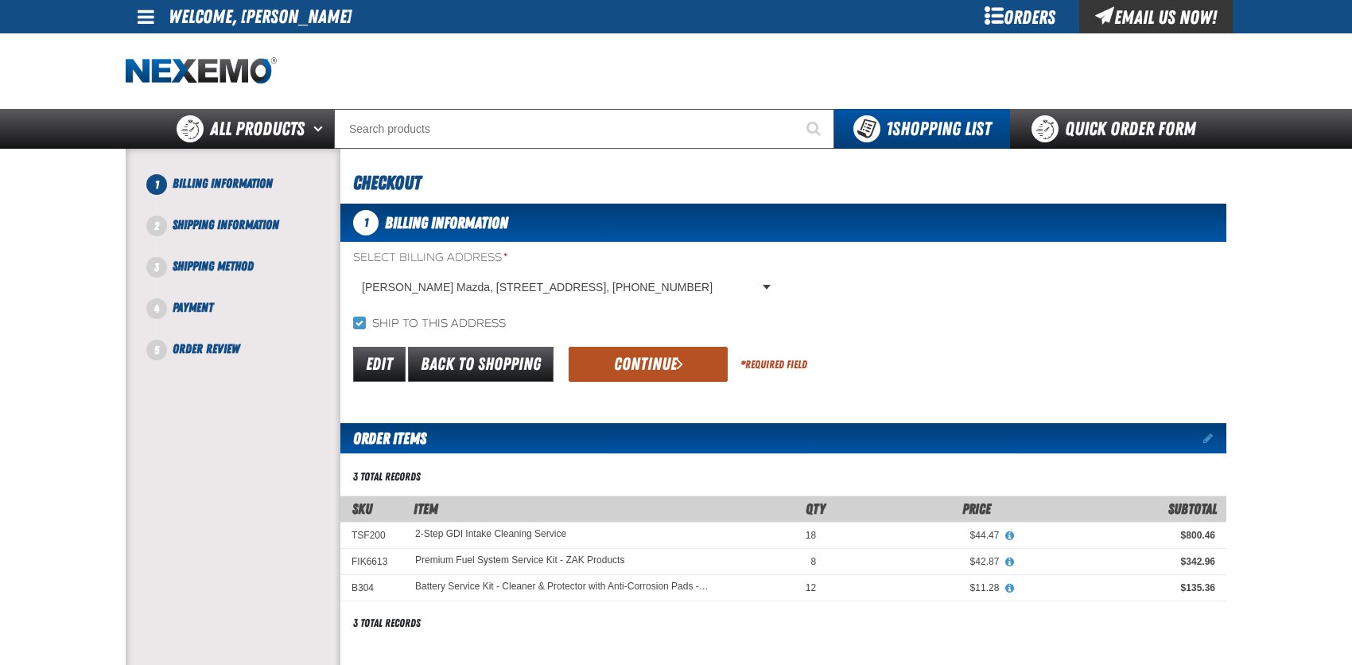
click at [668, 356] on button "Continue" at bounding box center [648, 364] width 159 height 35
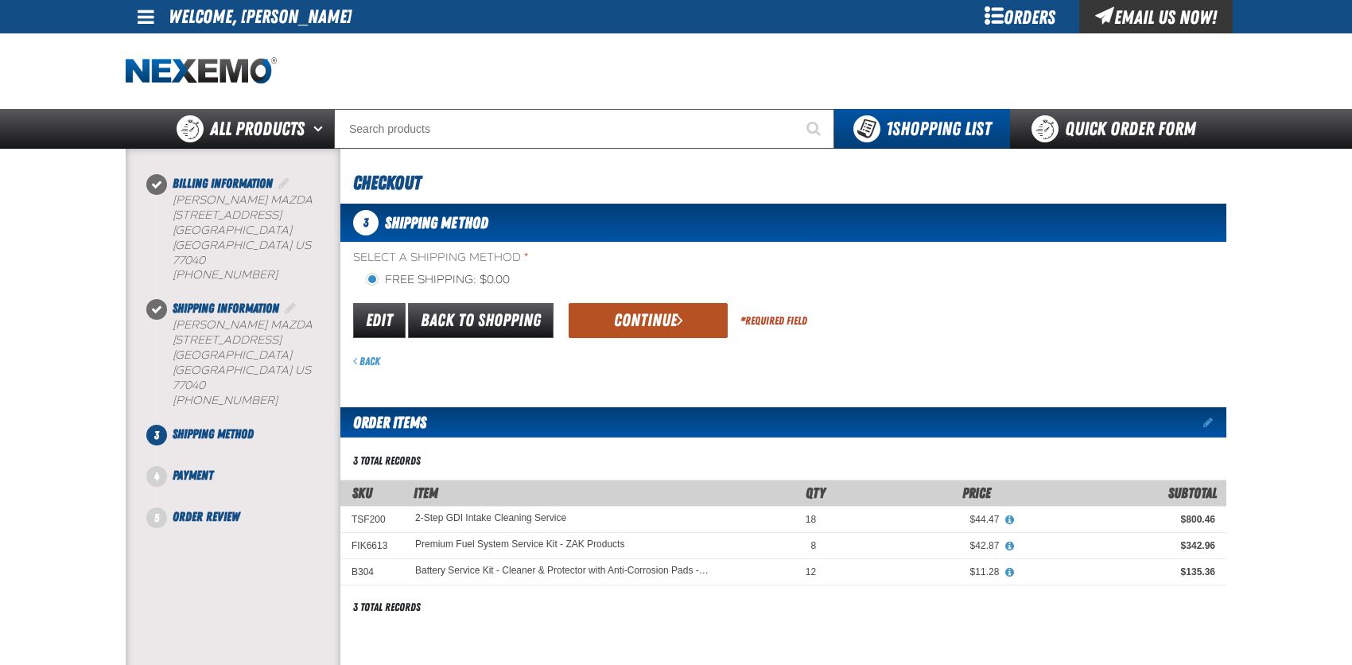
click at [645, 321] on button "Continue" at bounding box center [648, 320] width 159 height 35
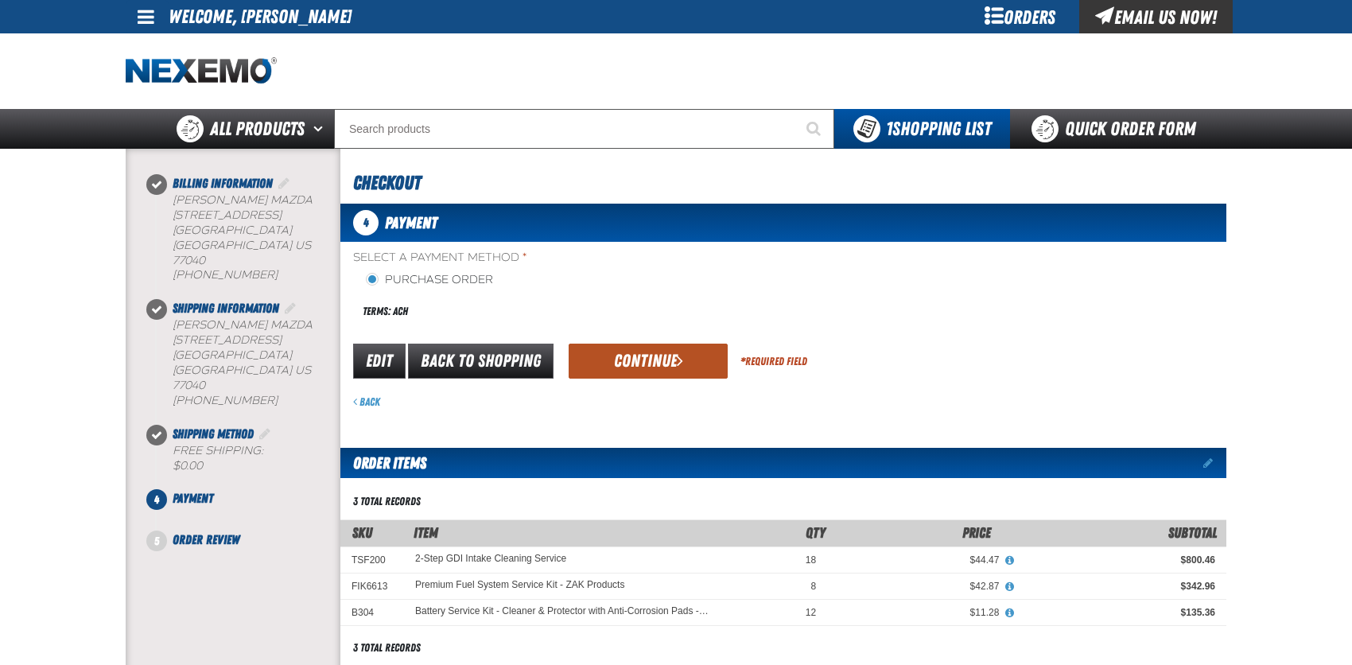
click at [643, 353] on button "Continue" at bounding box center [648, 361] width 159 height 35
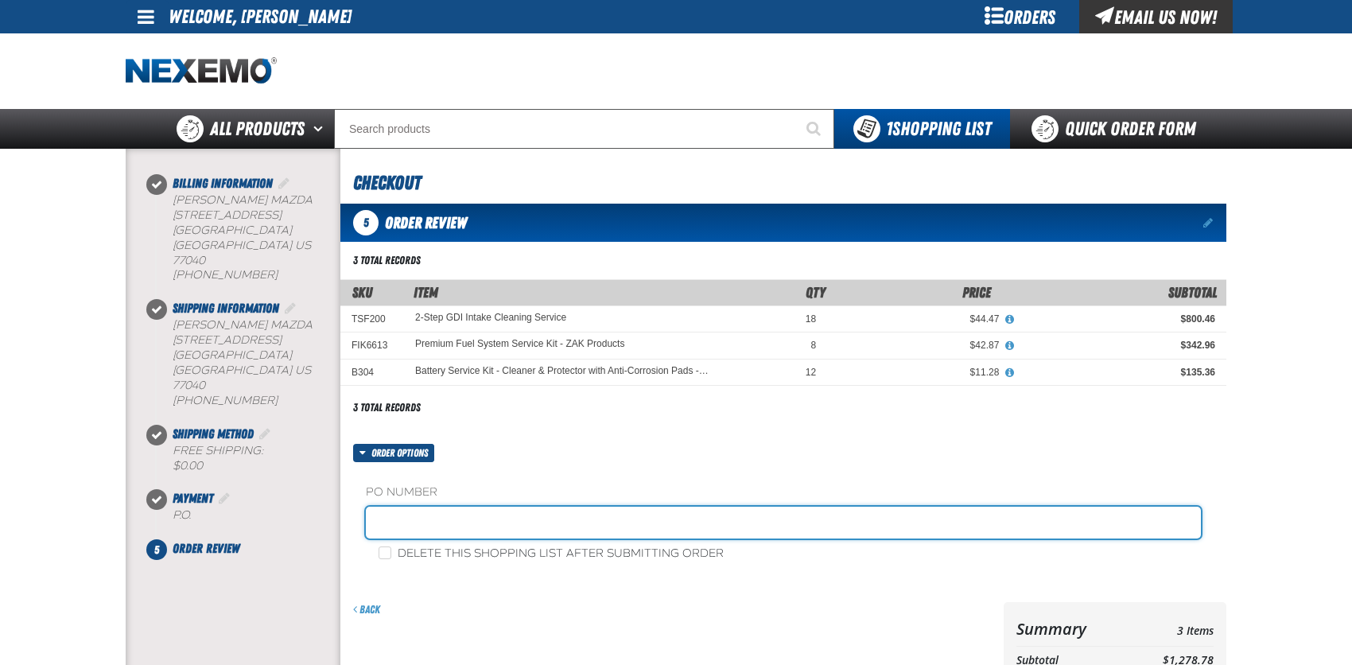
click at [379, 522] on input "text" at bounding box center [783, 523] width 835 height 32
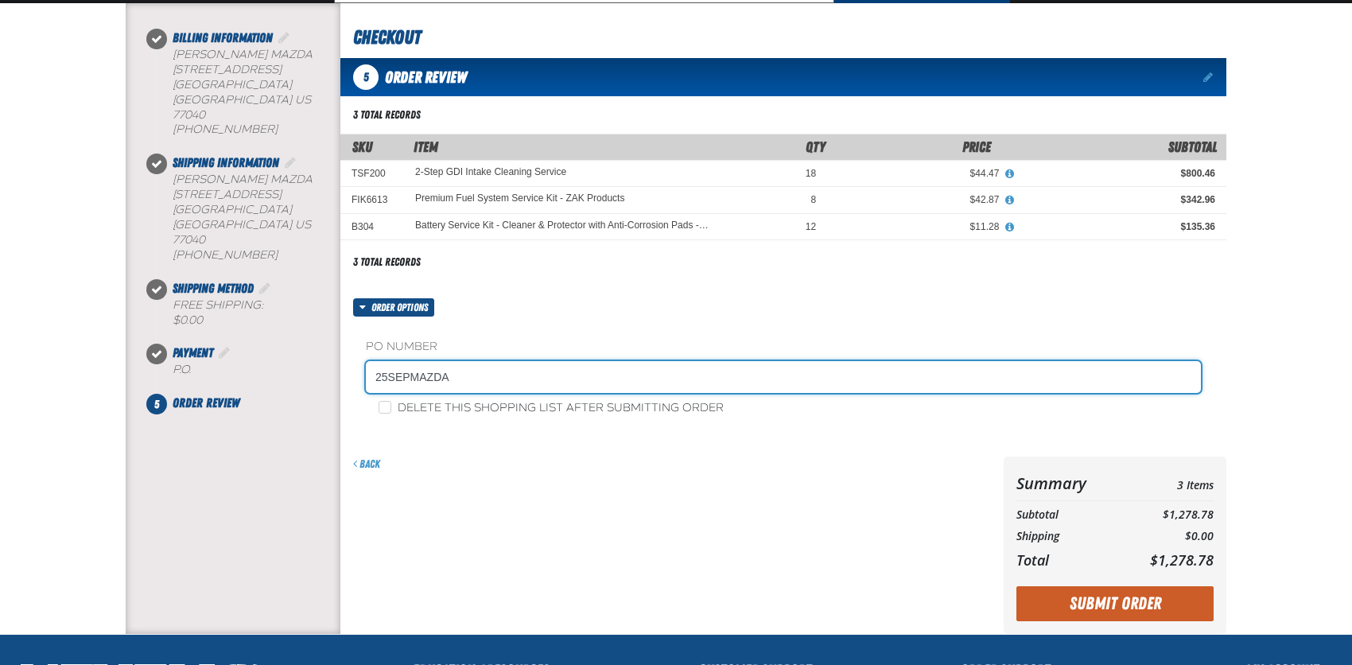
scroll to position [159, 0]
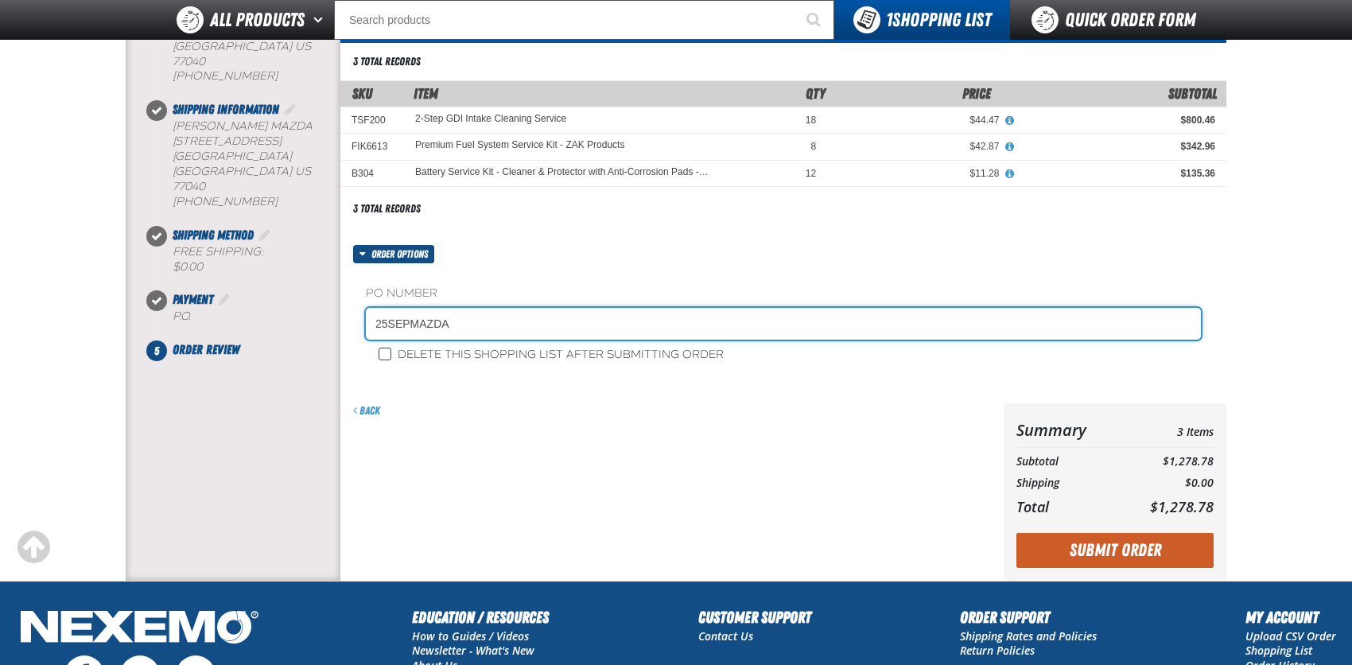
type input "25SEPMAZDA"
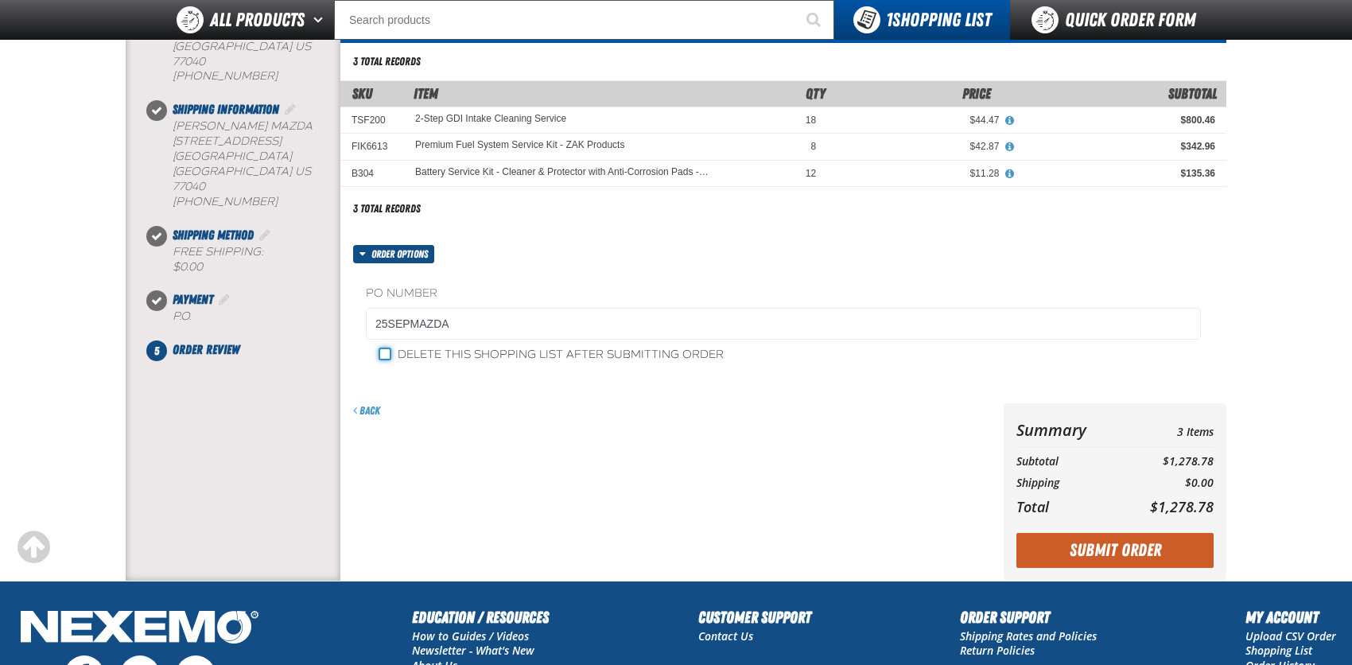
click at [383, 355] on input "Delete this shopping list after submitting order" at bounding box center [385, 354] width 13 height 13
checkbox input "true"
click at [1074, 547] on button "Submit Order" at bounding box center [1114, 550] width 197 height 35
